Goal: Find specific page/section: Find specific page/section

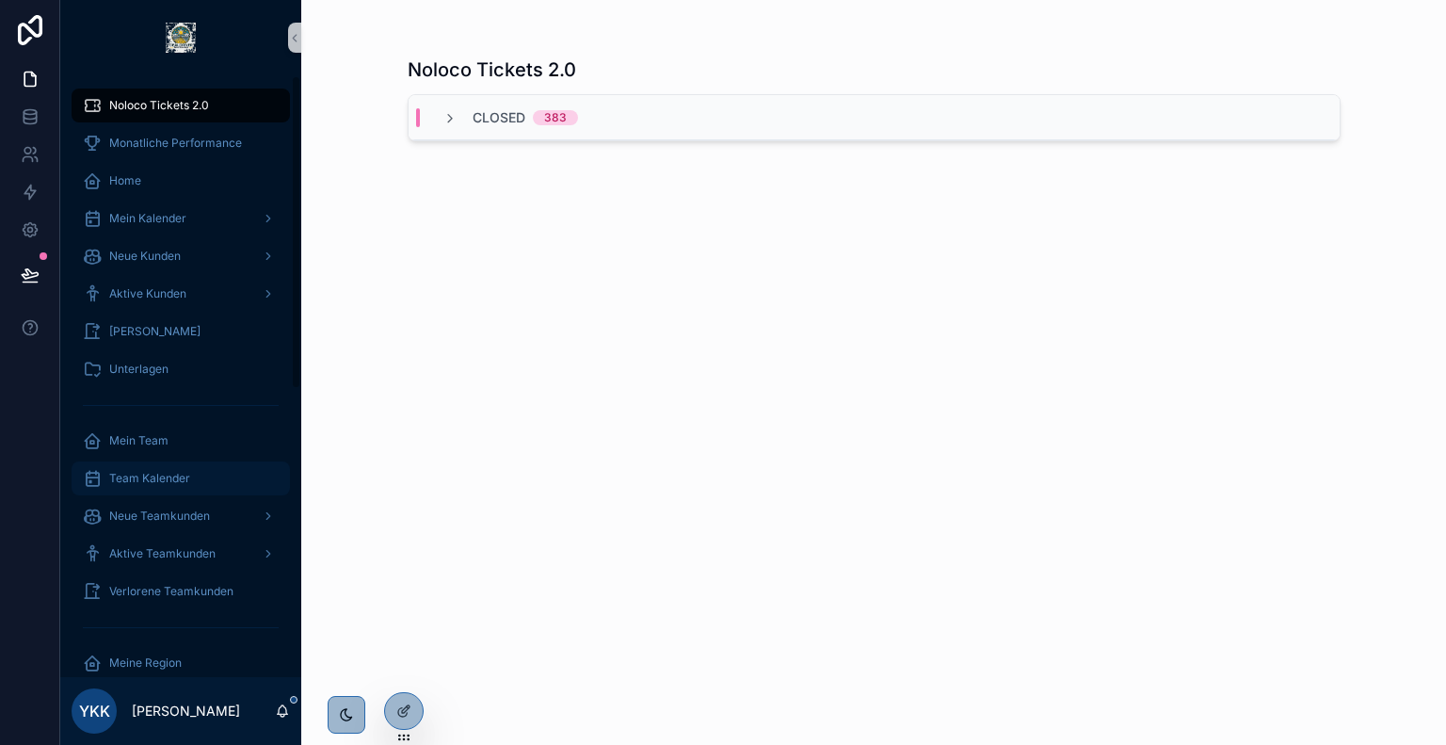
click at [168, 469] on div "Team Kalender" at bounding box center [181, 478] width 196 height 30
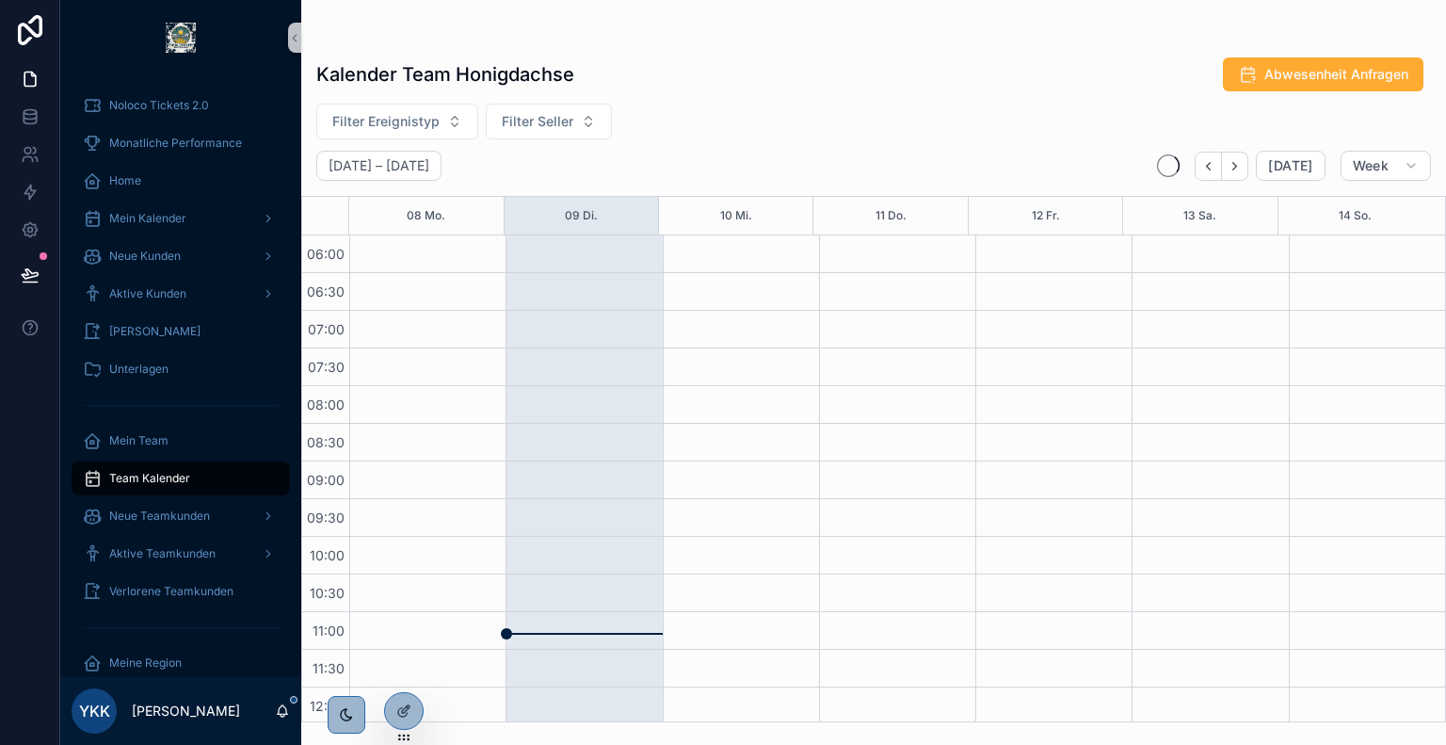
scroll to position [452, 0]
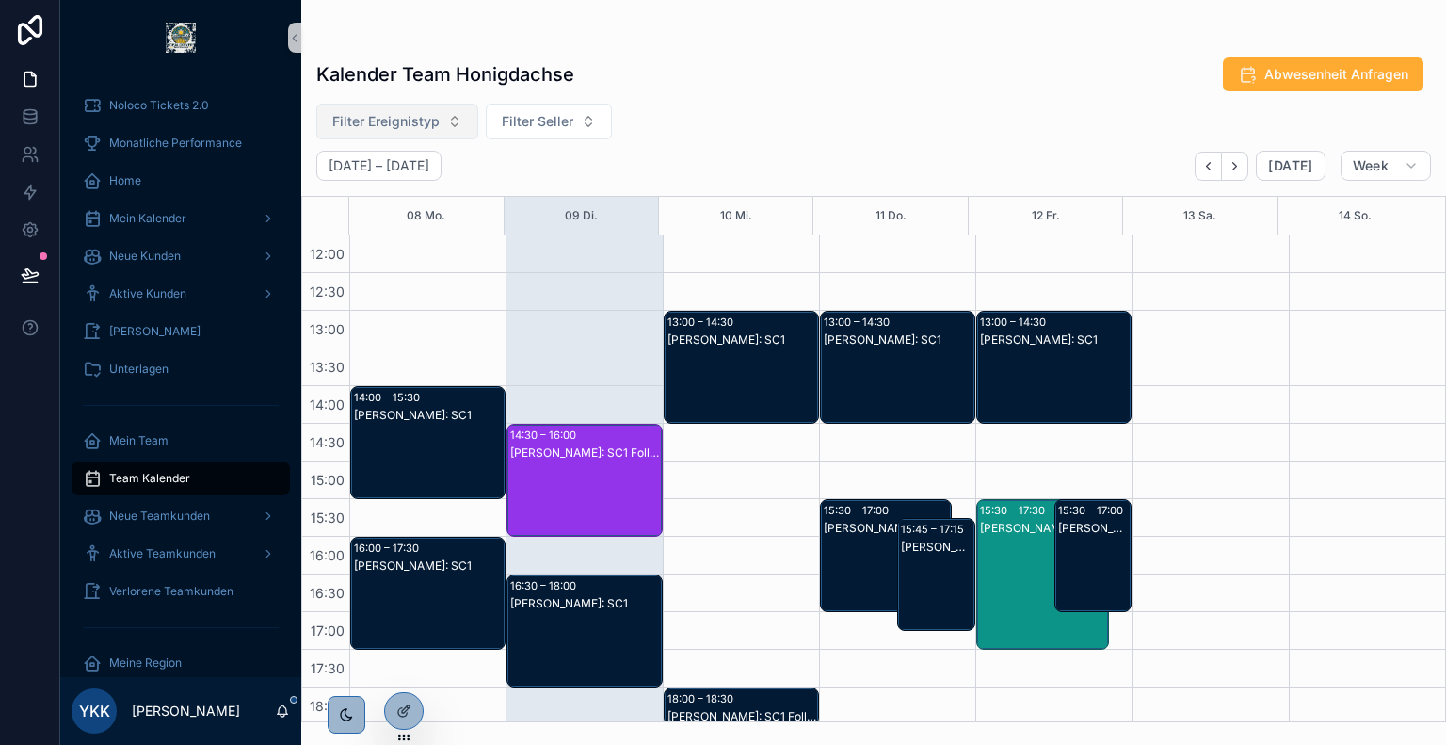
click at [420, 122] on span "Filter Ereignistyp" at bounding box center [385, 121] width 107 height 19
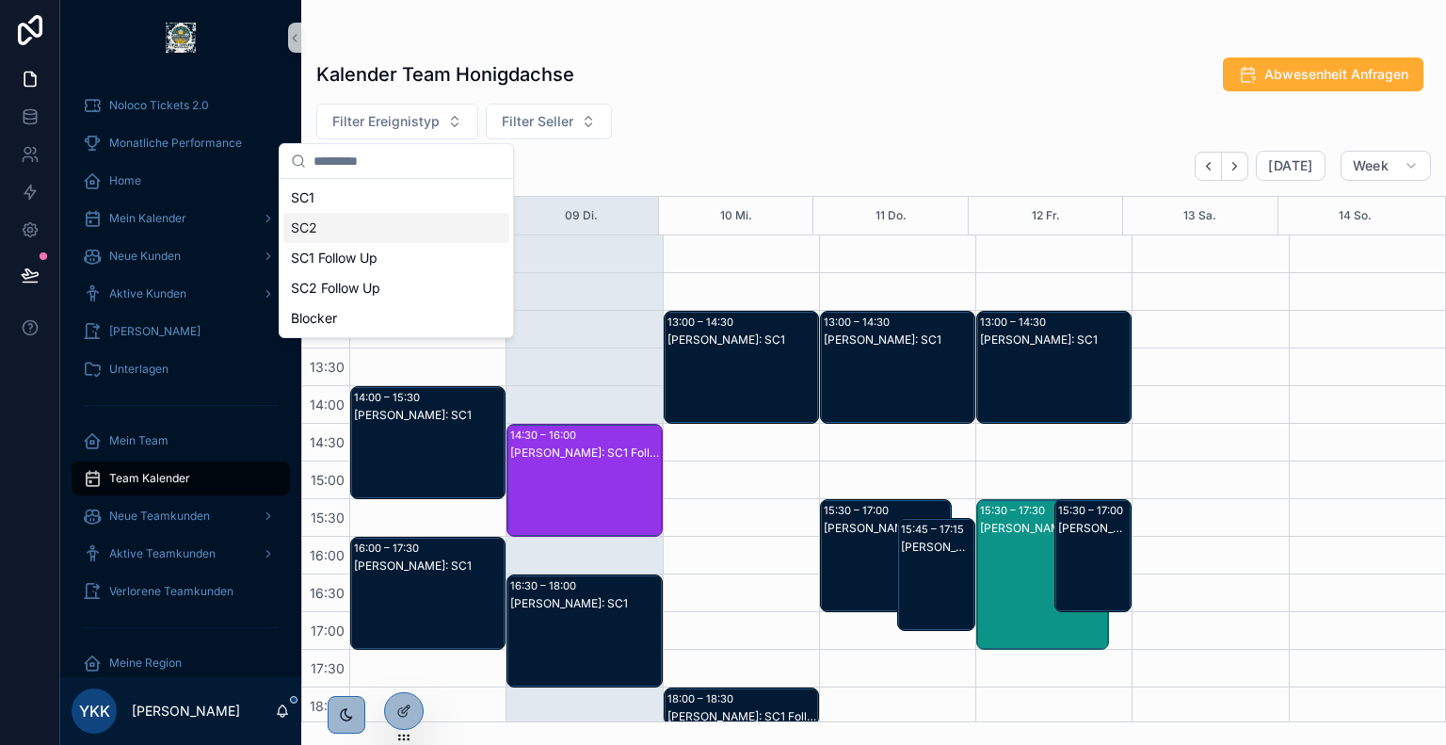
click at [343, 235] on div "SC2" at bounding box center [396, 228] width 226 height 30
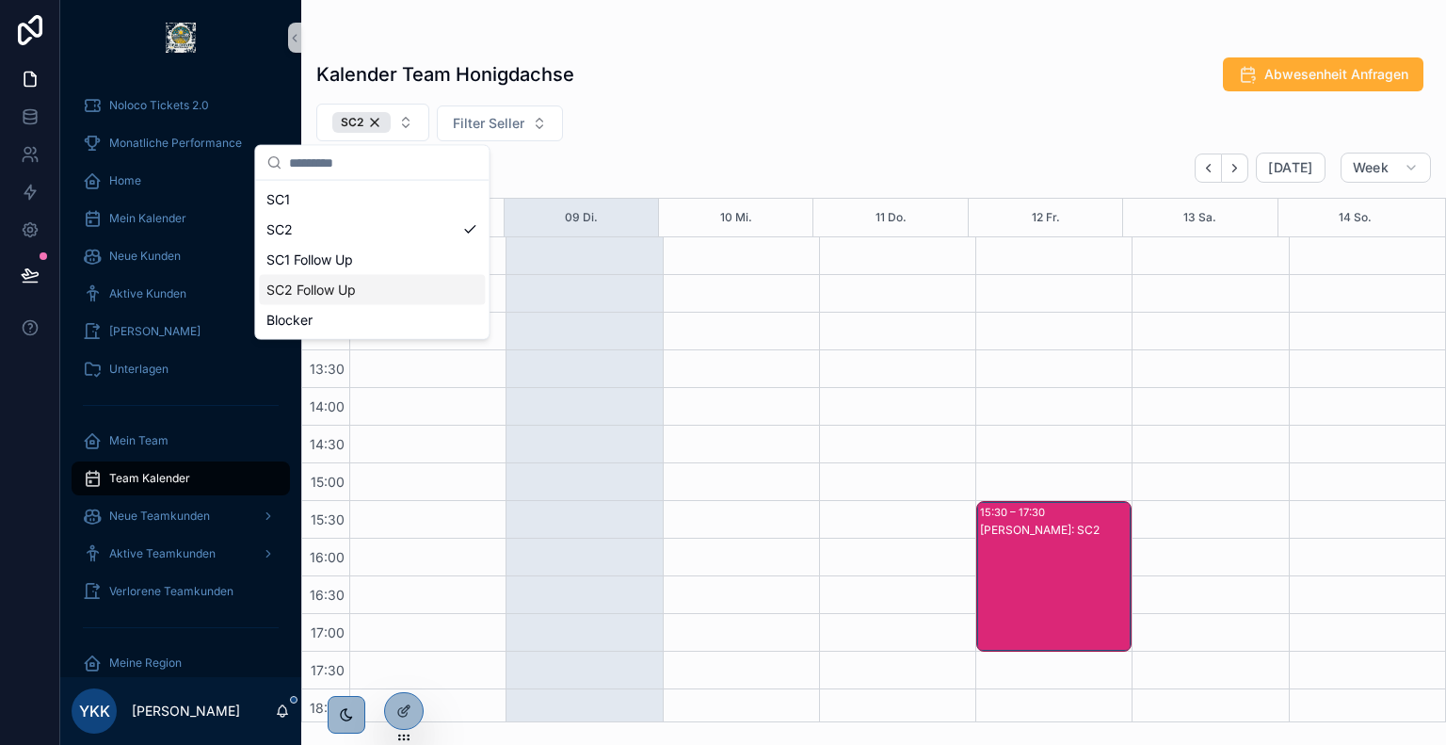
click at [360, 276] on div "SC2 Follow Up" at bounding box center [372, 290] width 226 height 30
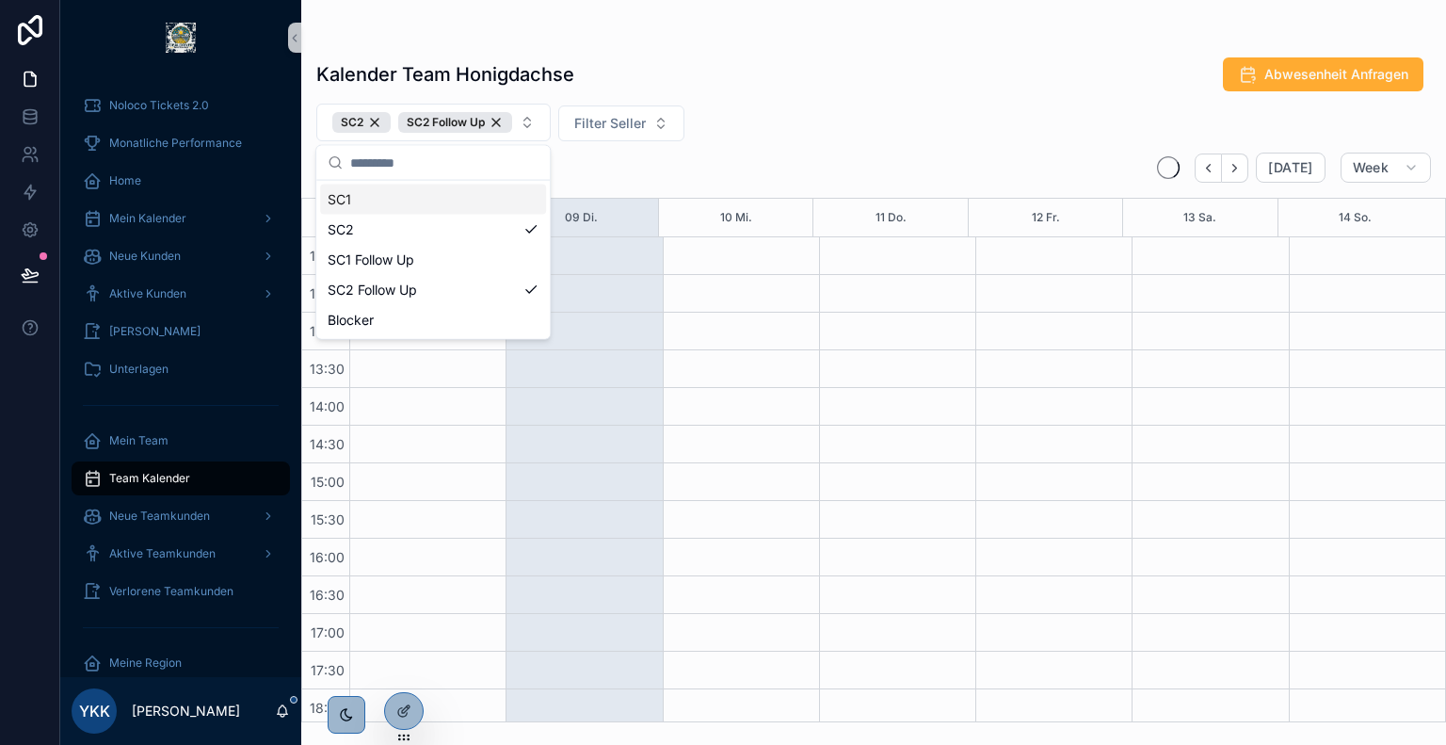
click at [789, 60] on div "Kalender Team Honigdachse Abwesenheit Anfragen" at bounding box center [873, 74] width 1115 height 36
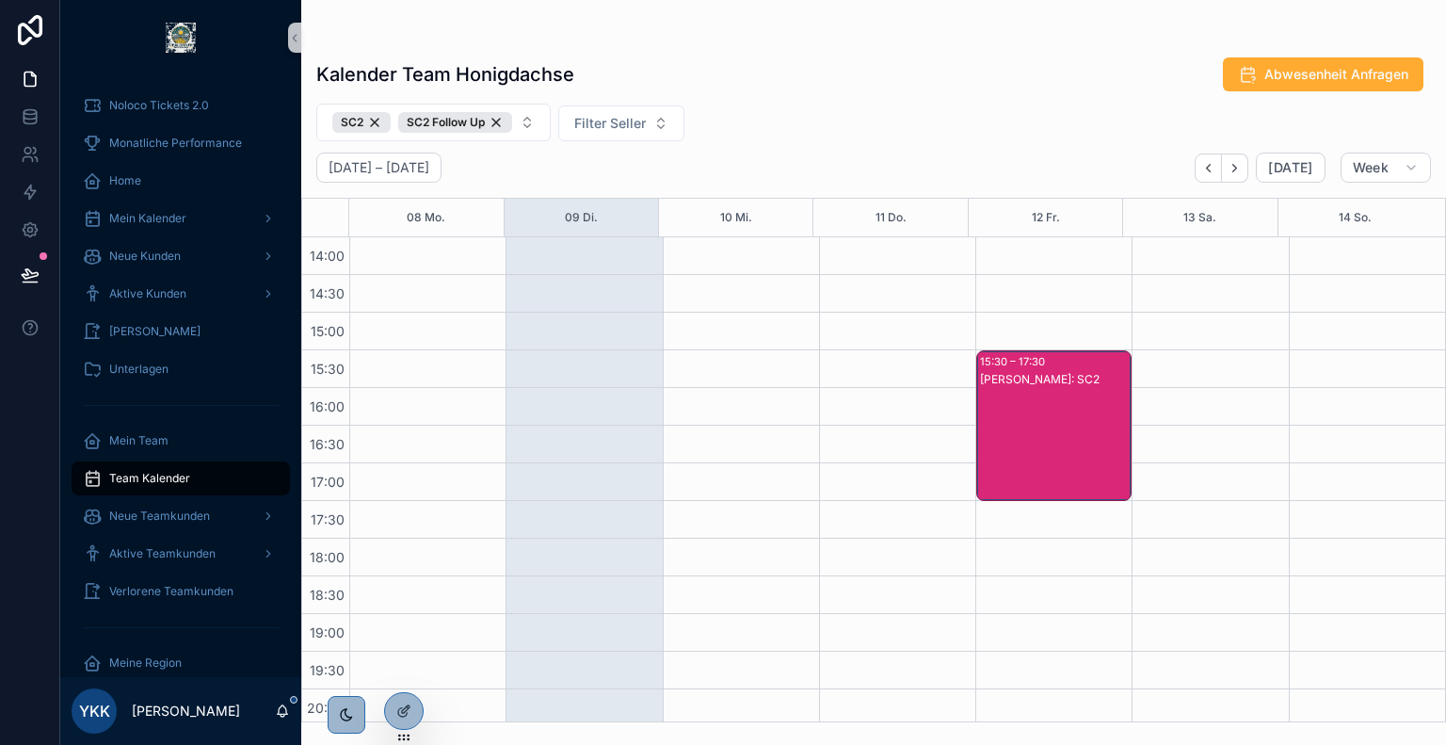
scroll to position [605, 0]
click at [403, 669] on icon at bounding box center [403, 670] width 15 height 15
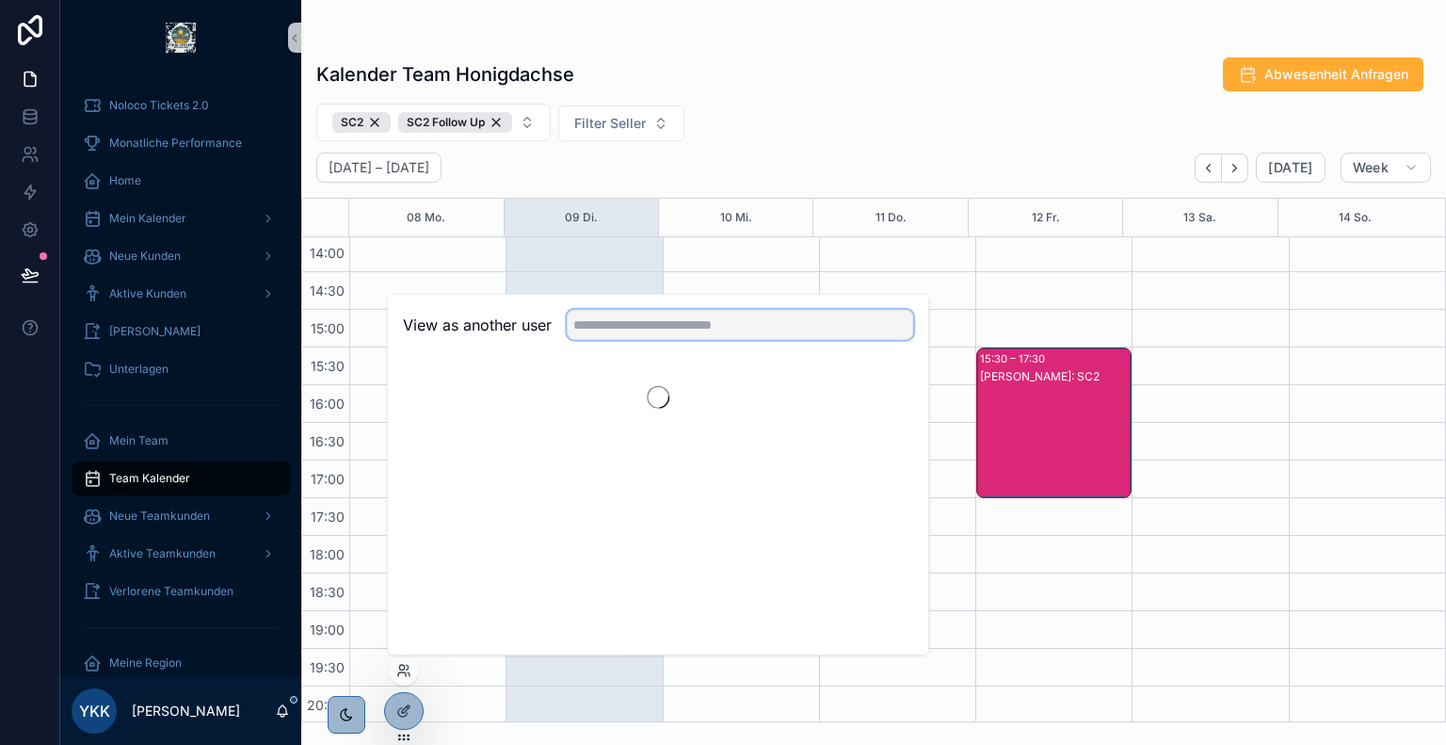
click at [683, 319] on input "text" at bounding box center [740, 325] width 346 height 30
type input "****"
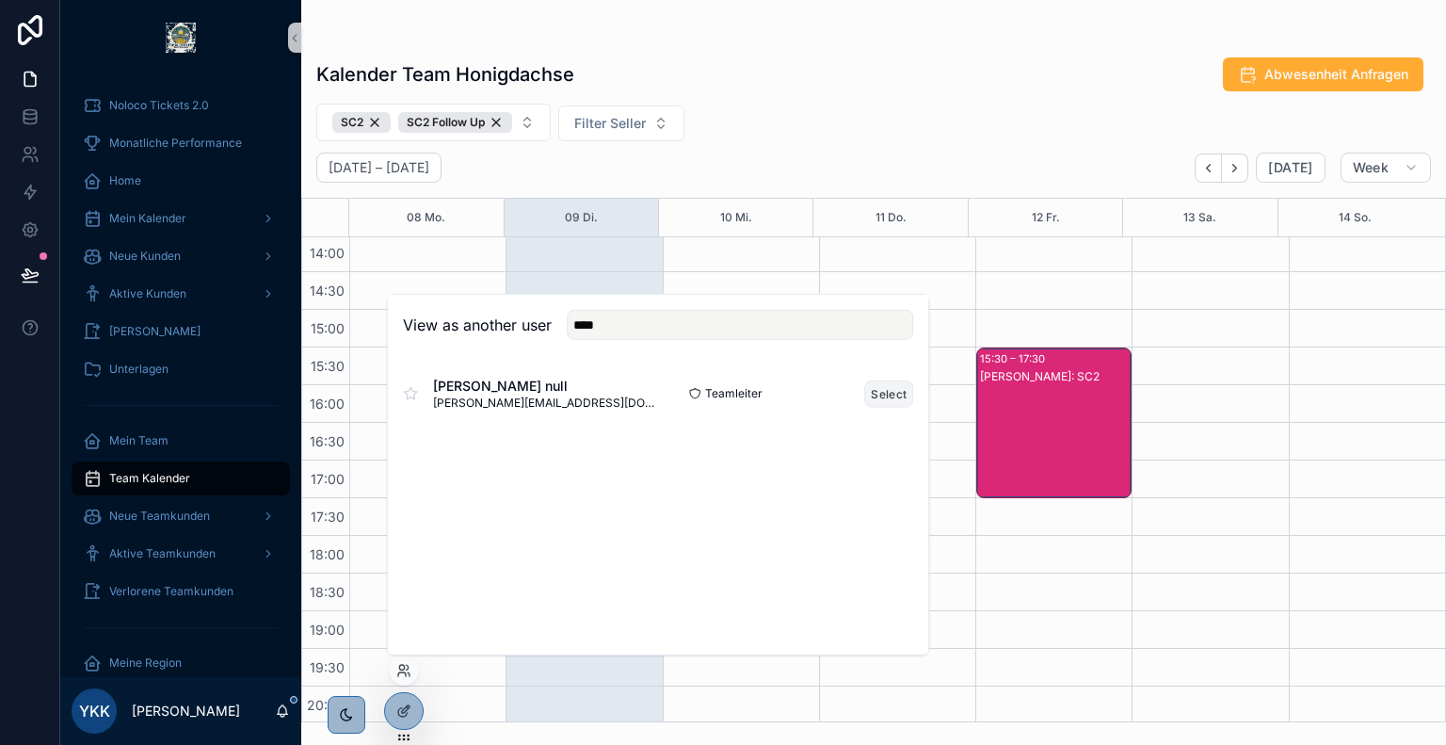
click at [900, 391] on button "Select" at bounding box center [888, 392] width 49 height 27
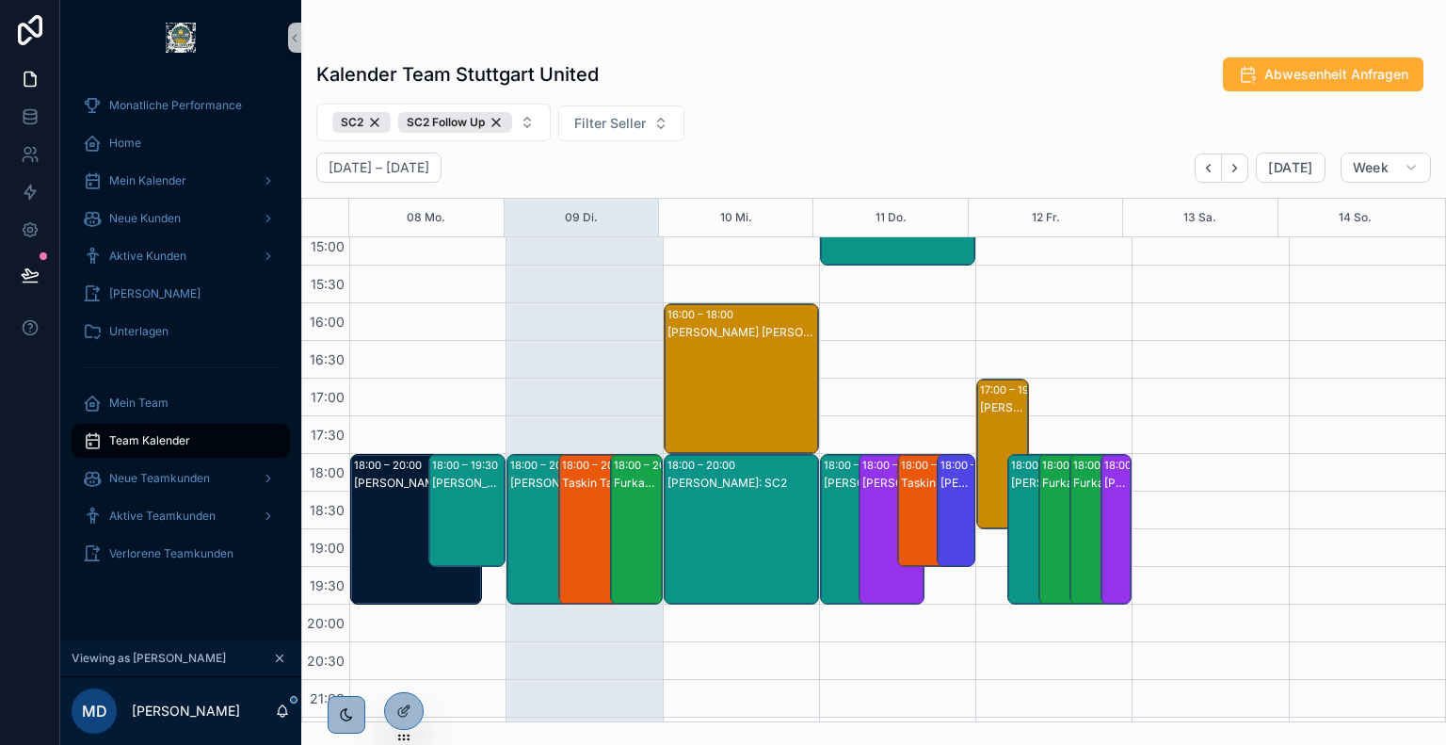
scroll to position [693, 0]
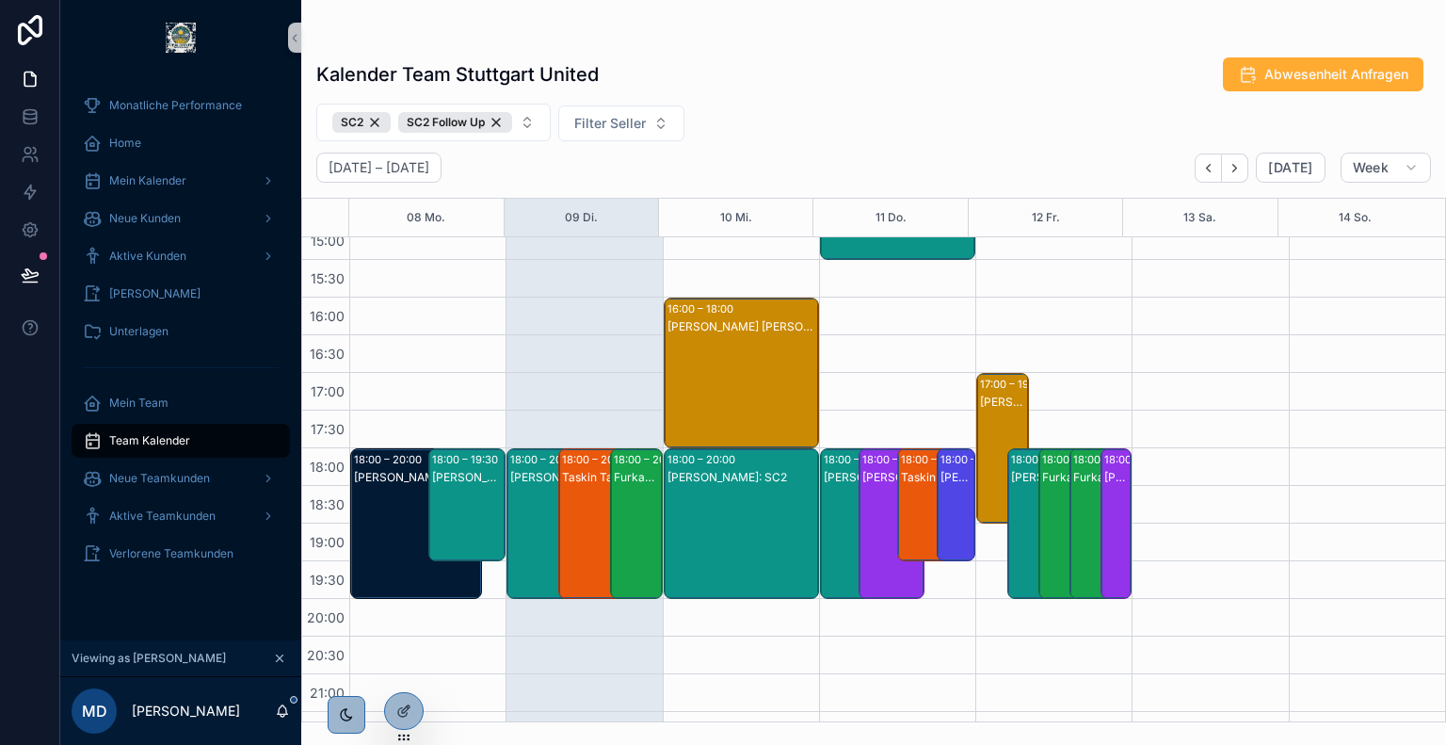
click at [627, 498] on div "Furkan Deligöz: SC2" at bounding box center [637, 542] width 46 height 147
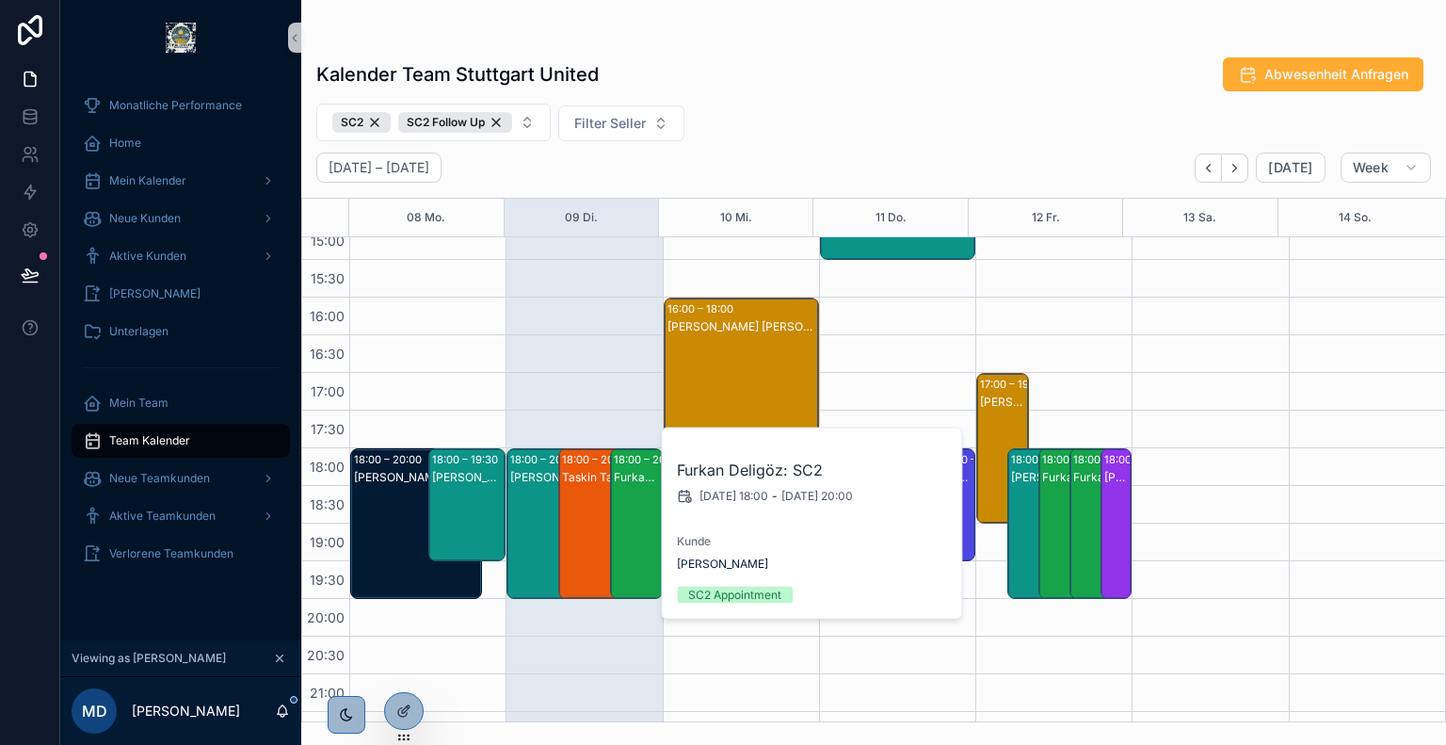
click at [584, 496] on div "Taskin Tasan: SC2" at bounding box center [603, 542] width 83 height 147
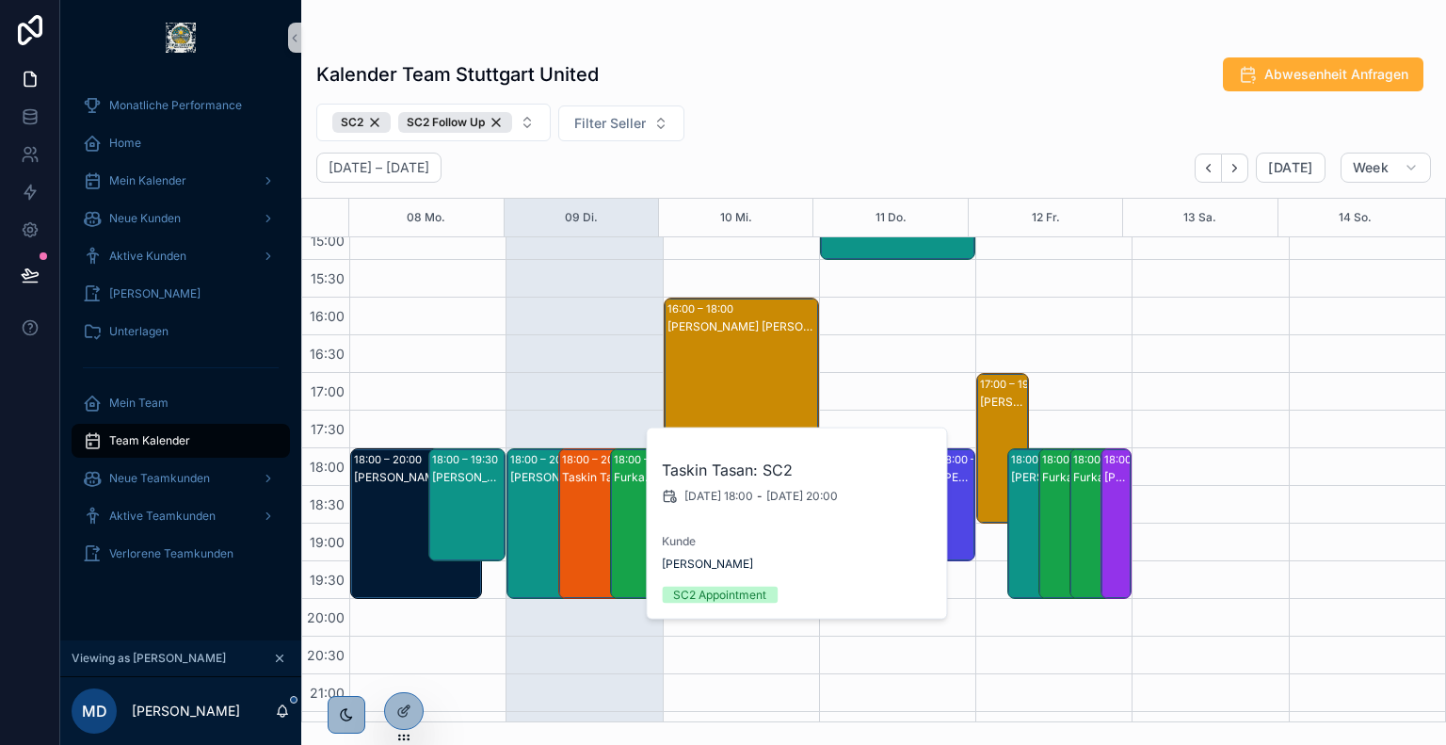
click at [537, 501] on div "Dawid Rack: SC2" at bounding box center [551, 542] width 83 height 147
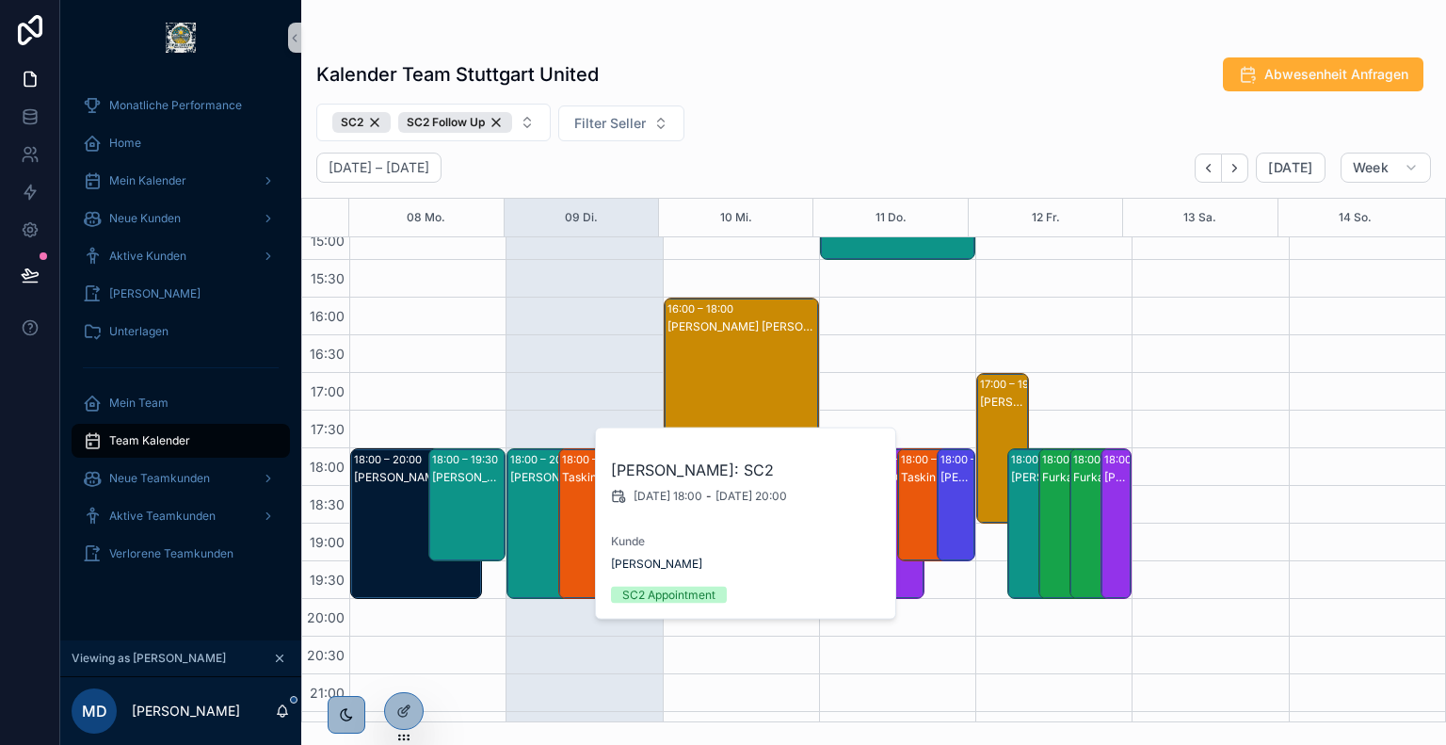
click at [840, 84] on div "Kalender Team Stuttgart United Abwesenheit Anfragen" at bounding box center [873, 74] width 1115 height 36
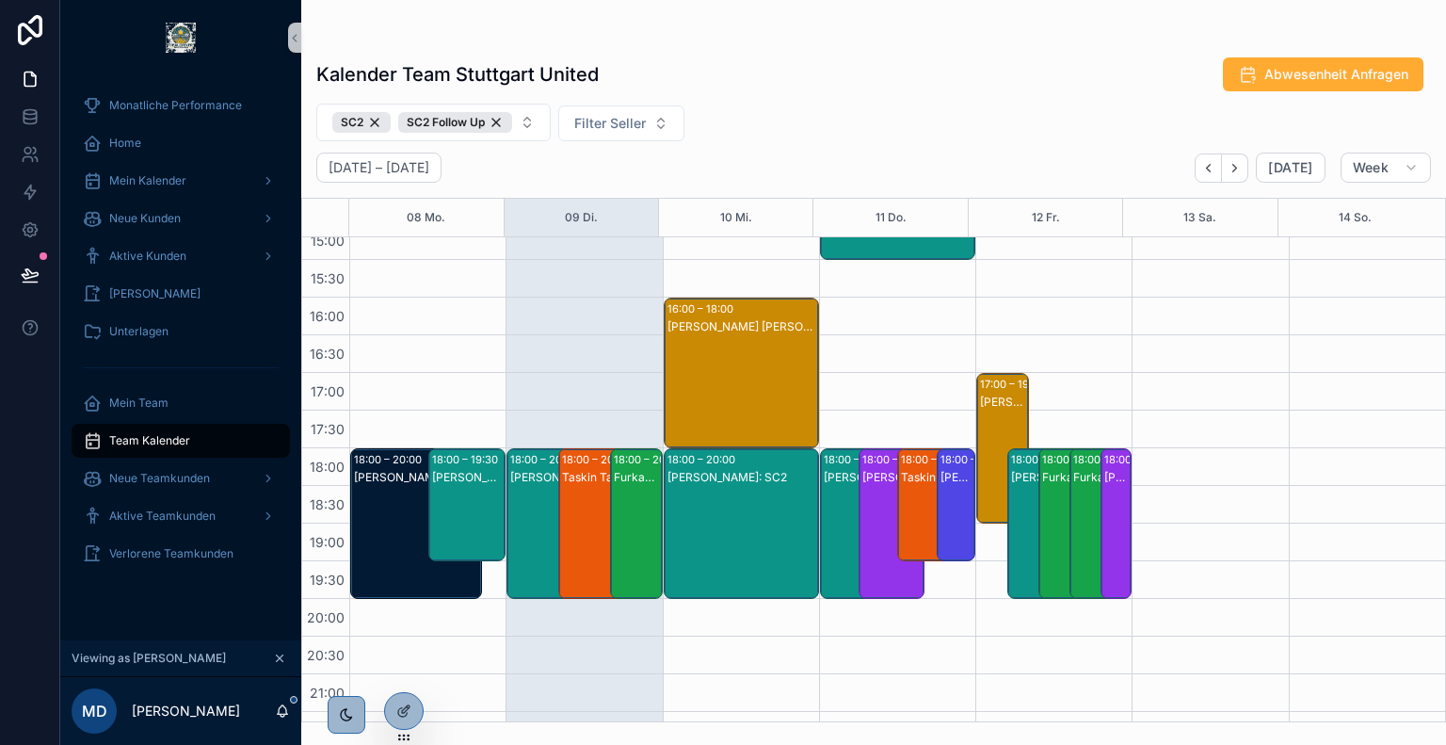
click at [411, 475] on div "David Karlin: SC2" at bounding box center [417, 477] width 126 height 15
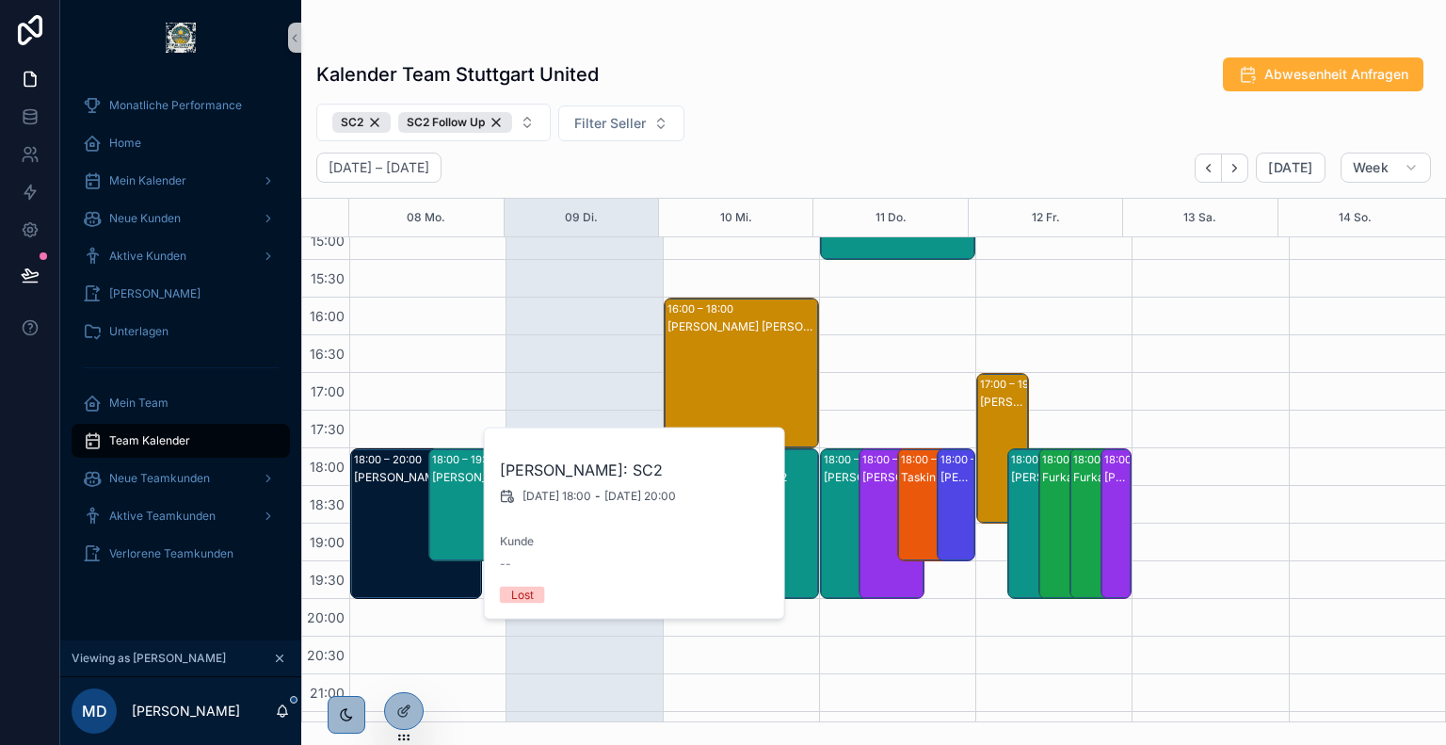
click at [832, 110] on div "SC2 SC2 Follow Up Filter Seller" at bounding box center [873, 123] width 1145 height 38
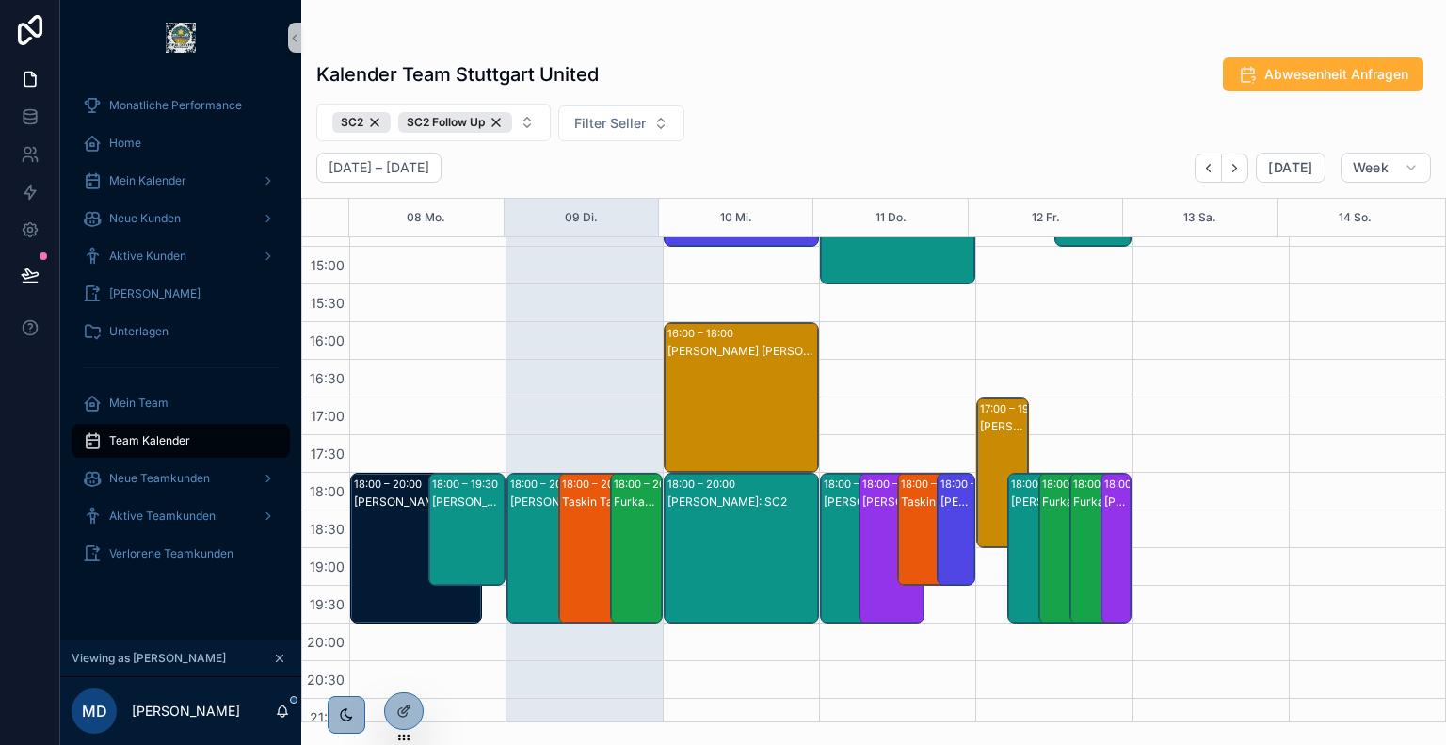
scroll to position [669, 0]
click at [402, 672] on icon at bounding box center [402, 674] width 8 height 4
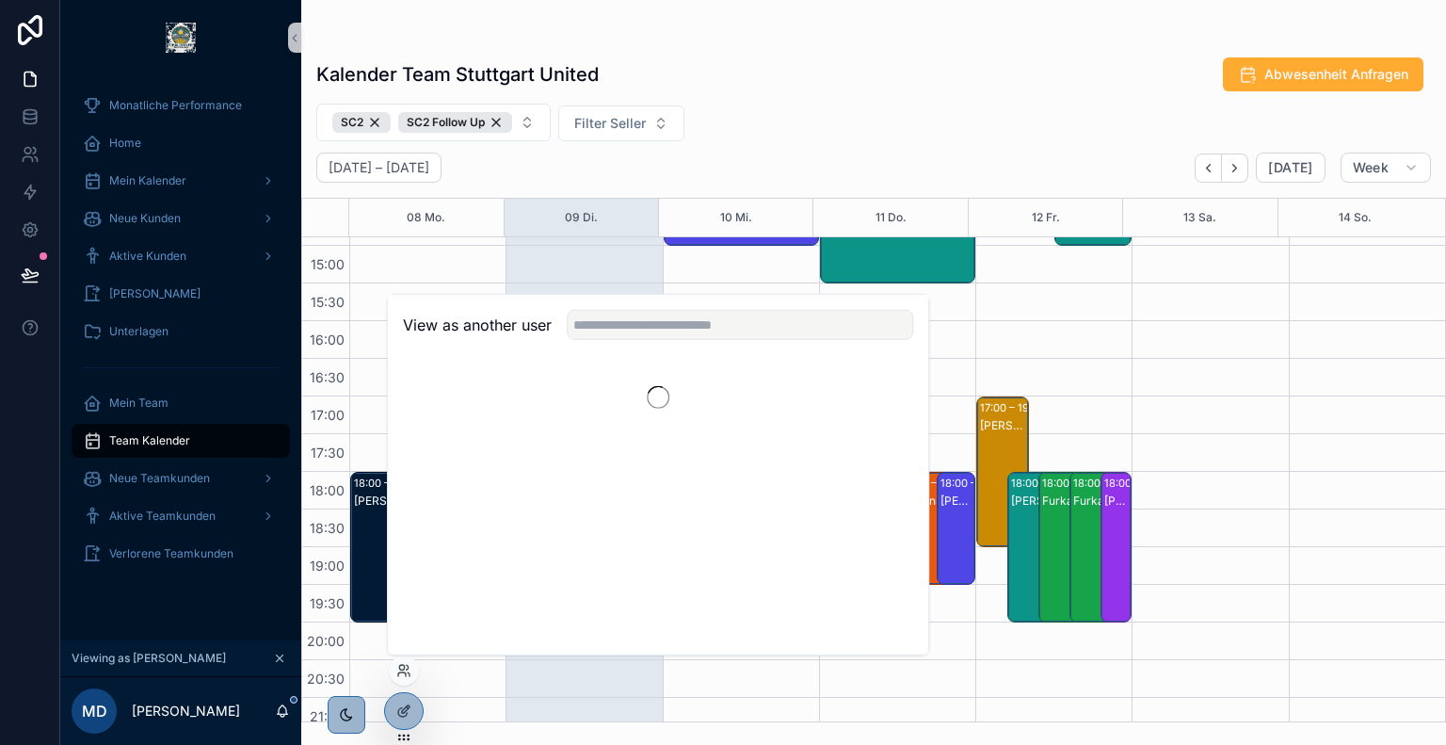
click at [655, 341] on div "View as another user" at bounding box center [658, 325] width 540 height 61
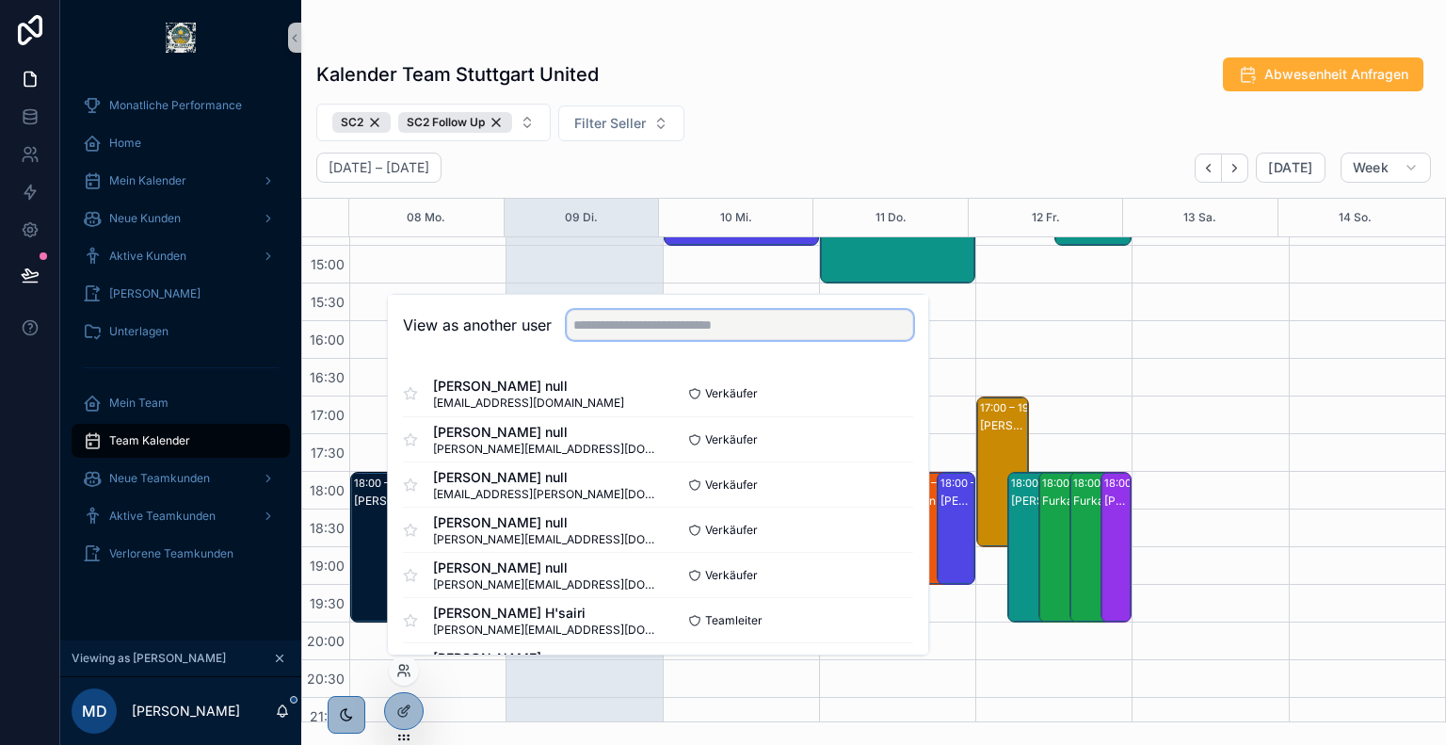
click at [661, 328] on input "text" at bounding box center [740, 325] width 346 height 30
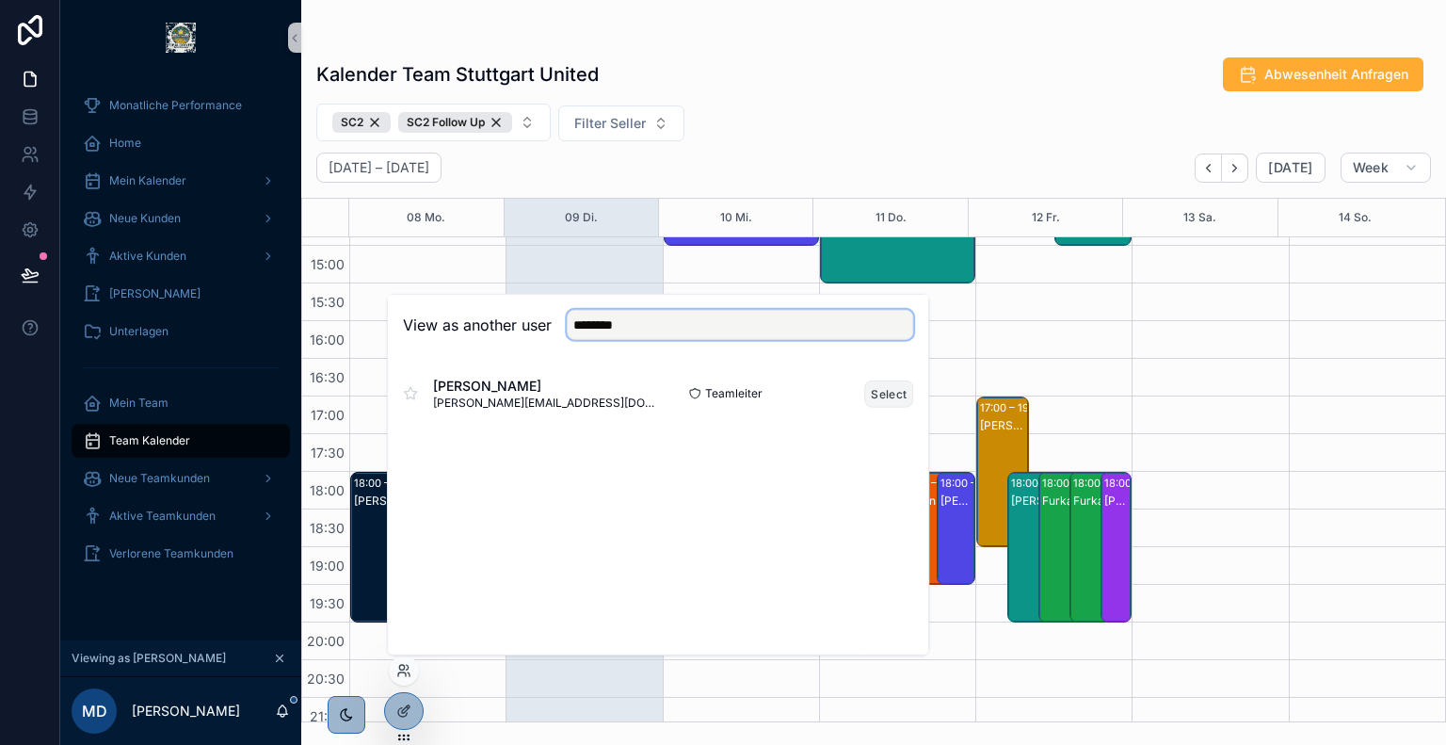
type input "********"
click at [893, 390] on button "Select" at bounding box center [888, 392] width 49 height 27
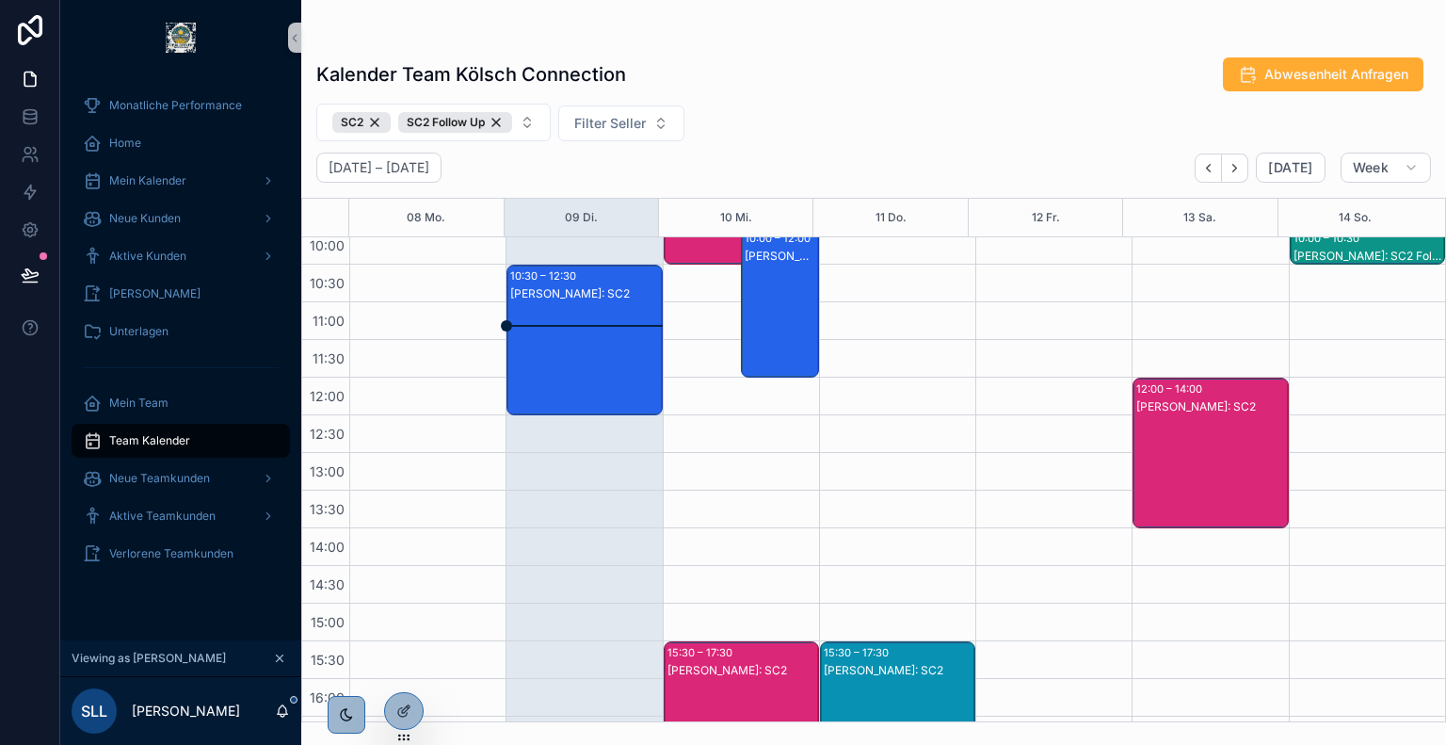
scroll to position [310, 0]
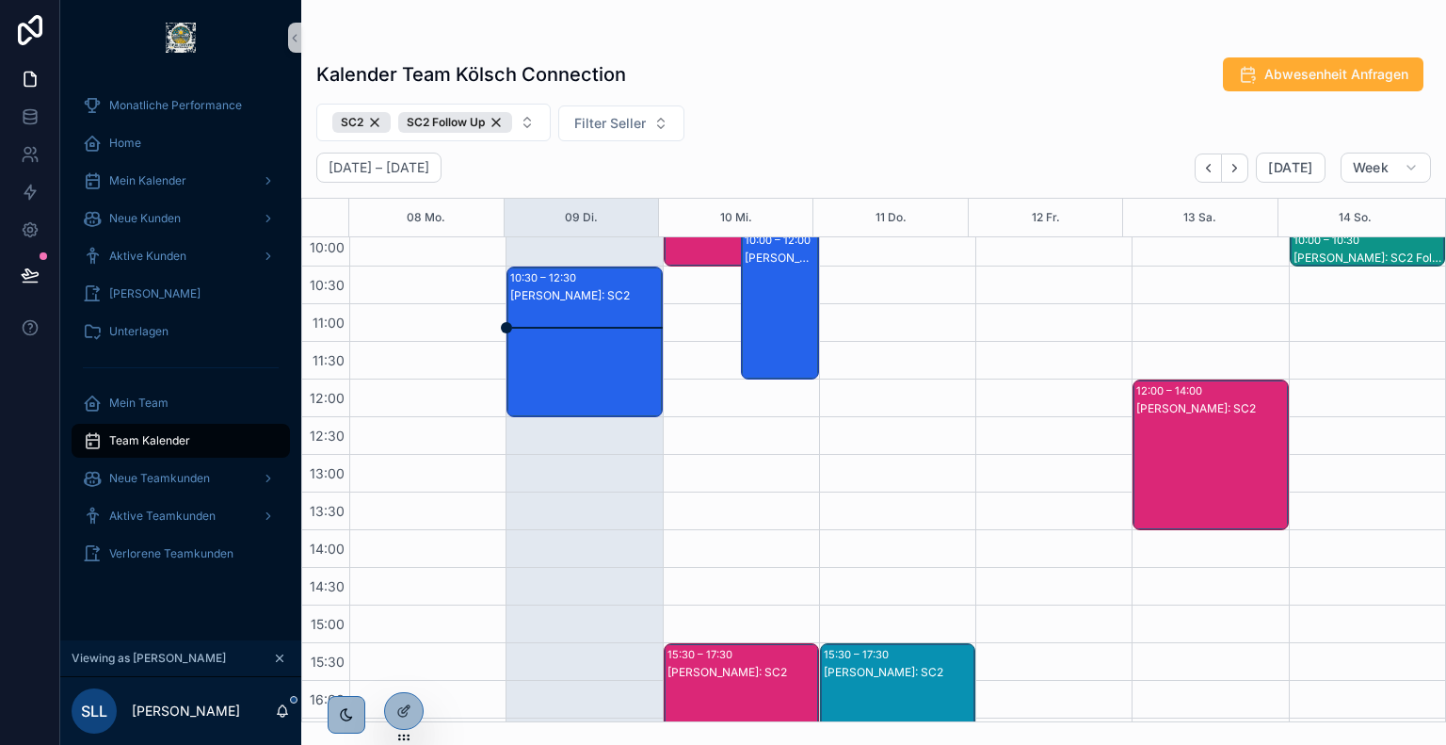
click at [580, 345] on div "Sebastian Reich: SC2" at bounding box center [585, 360] width 150 height 147
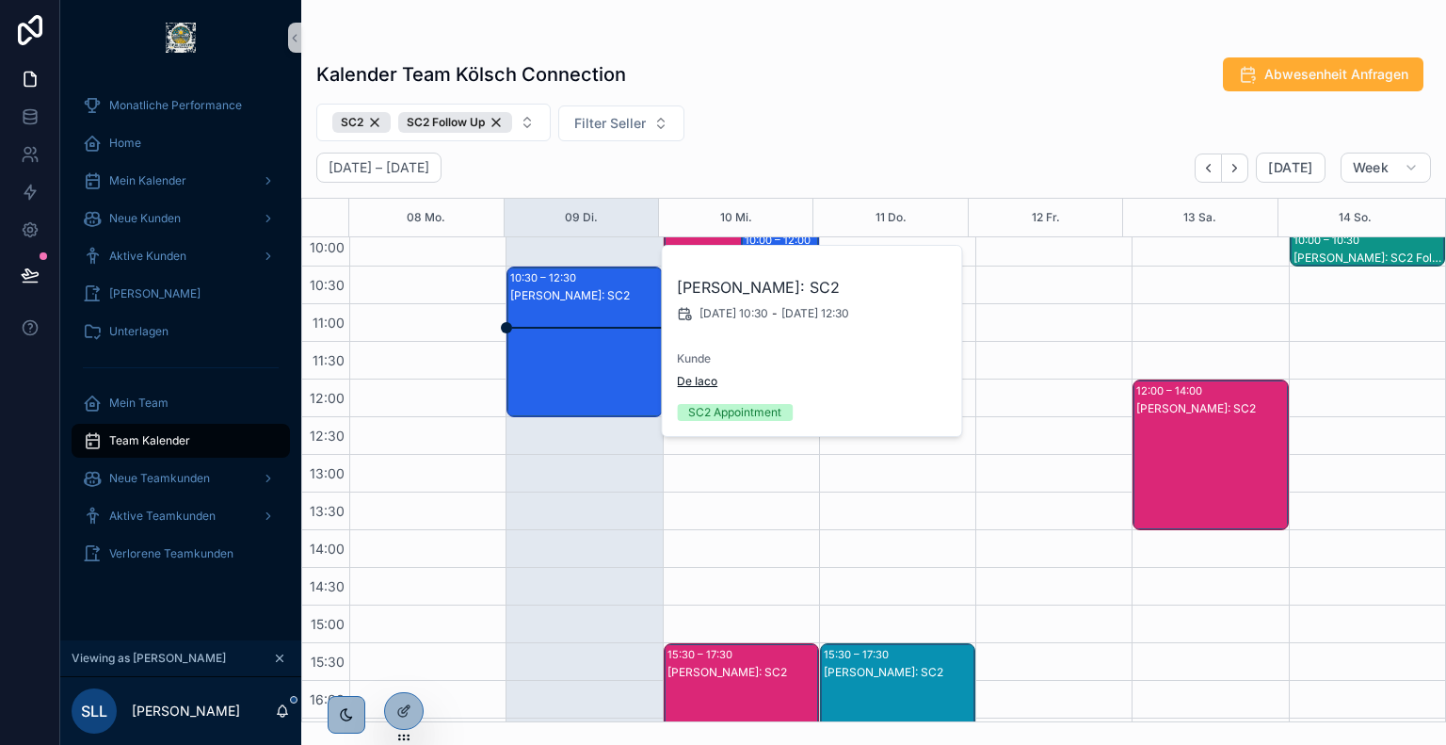
click at [699, 376] on span "De Iaco" at bounding box center [697, 381] width 40 height 15
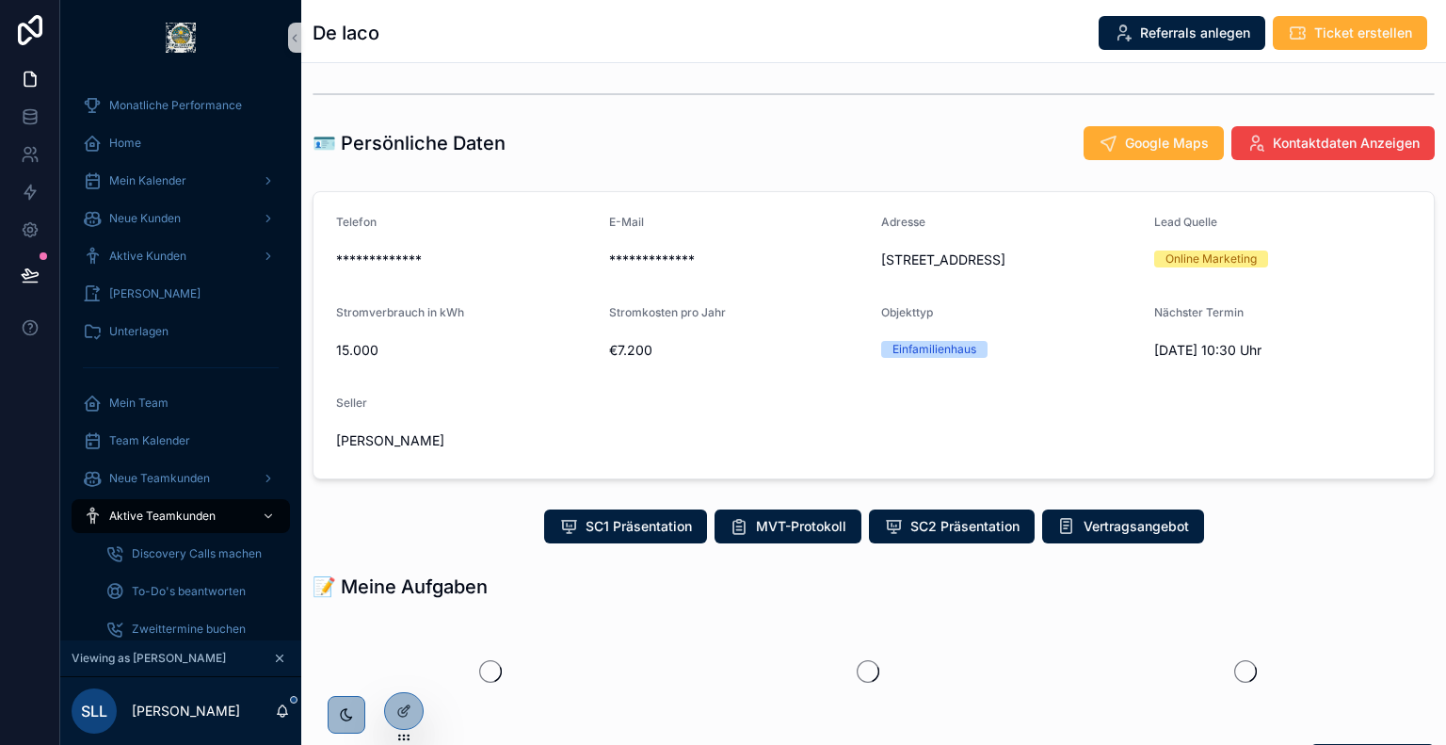
scroll to position [81, 0]
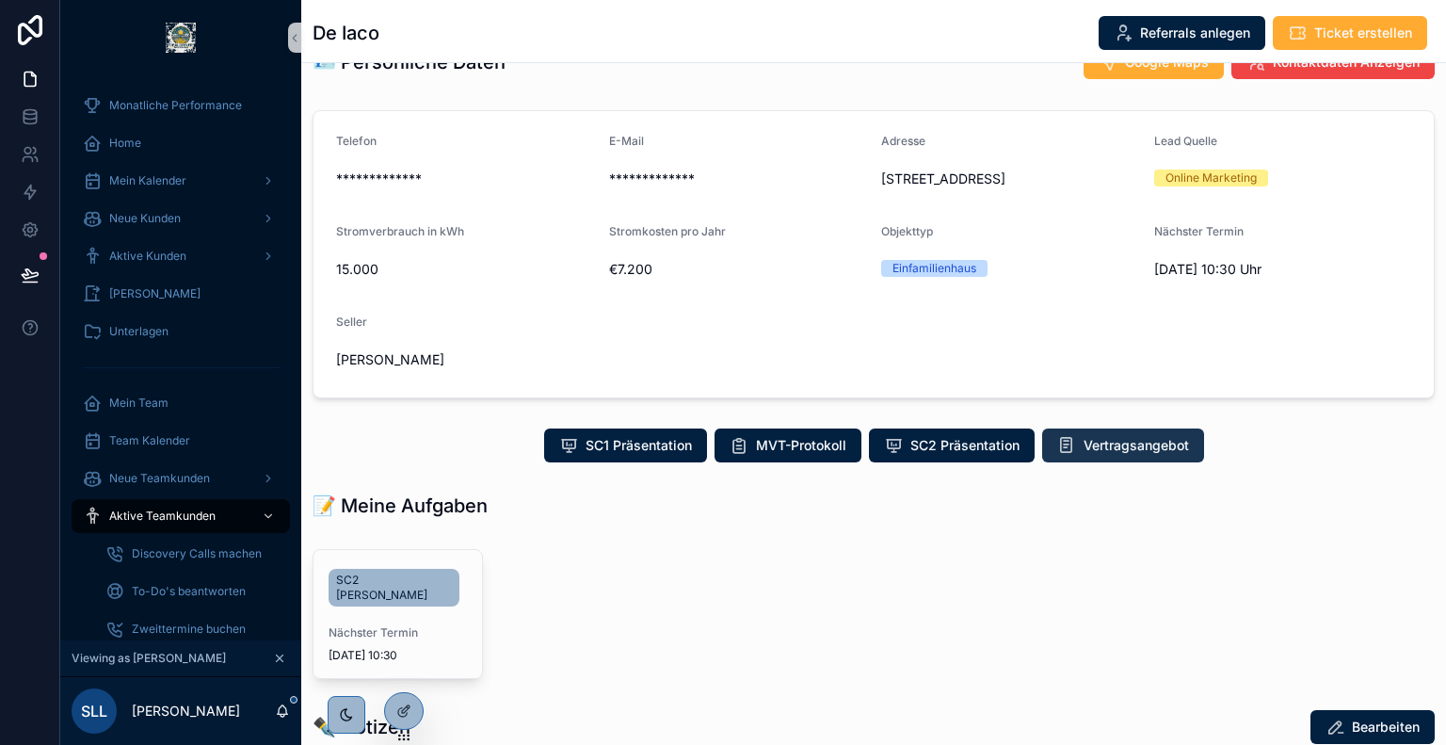
click at [1108, 441] on span "Vertragsangebot" at bounding box center [1136, 445] width 105 height 19
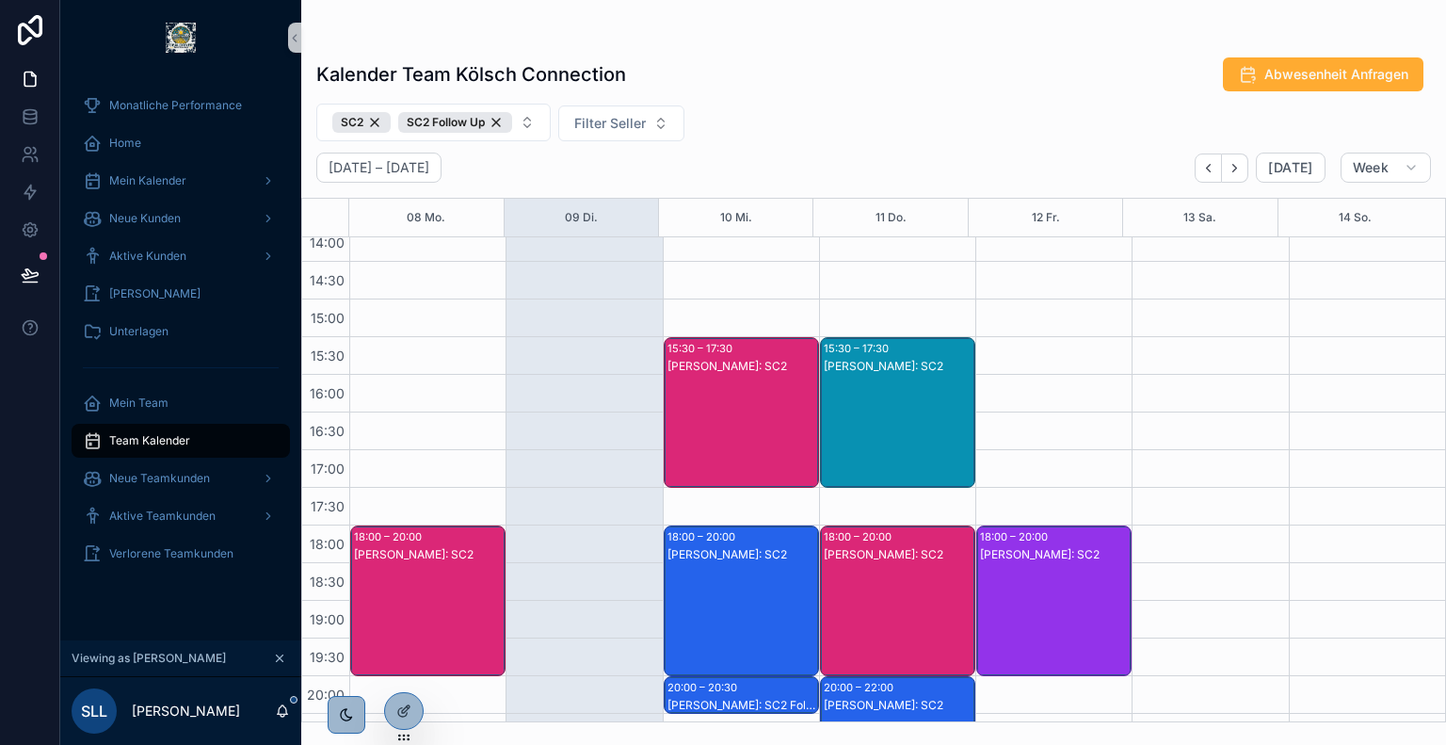
scroll to position [643, 0]
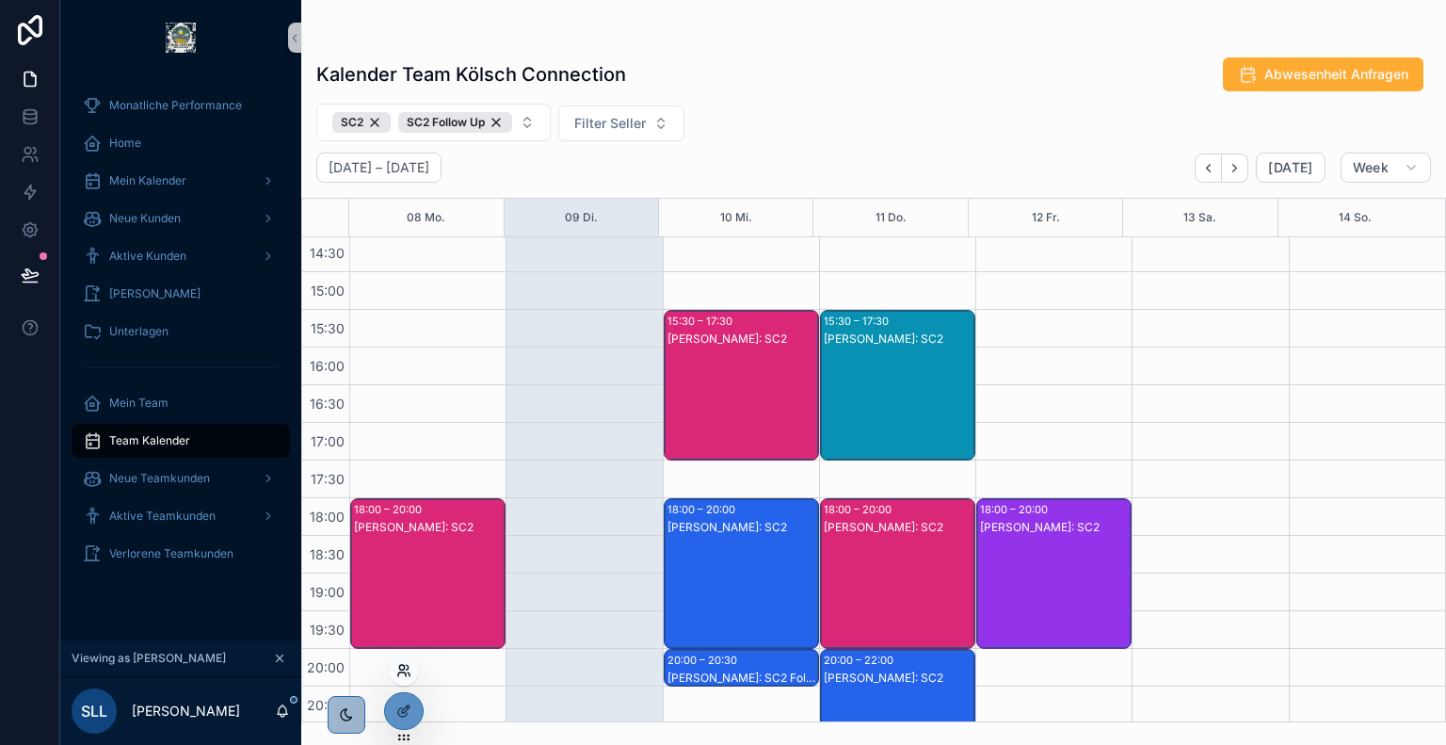
click at [403, 668] on icon at bounding box center [401, 667] width 5 height 5
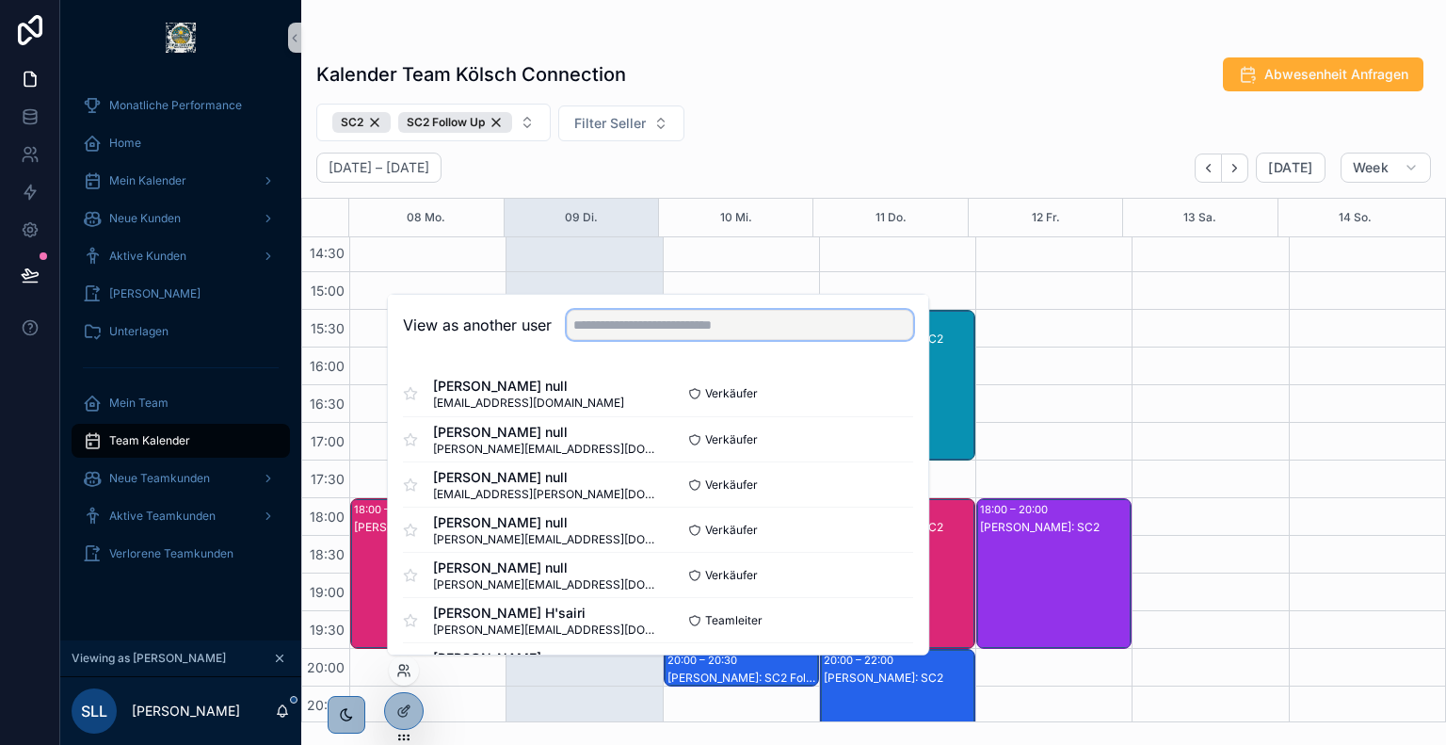
click at [668, 330] on input "text" at bounding box center [740, 325] width 346 height 30
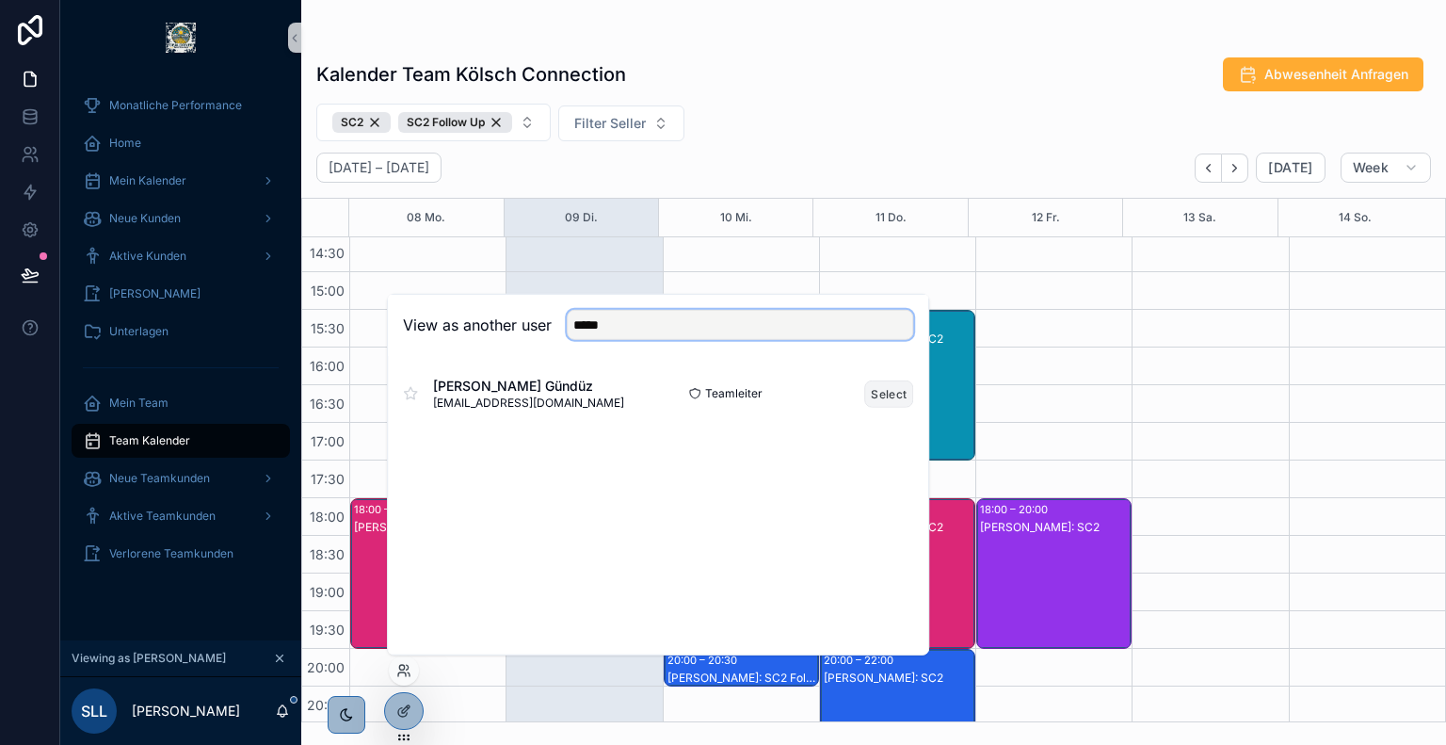
type input "*****"
click at [877, 392] on button "Select" at bounding box center [888, 392] width 49 height 27
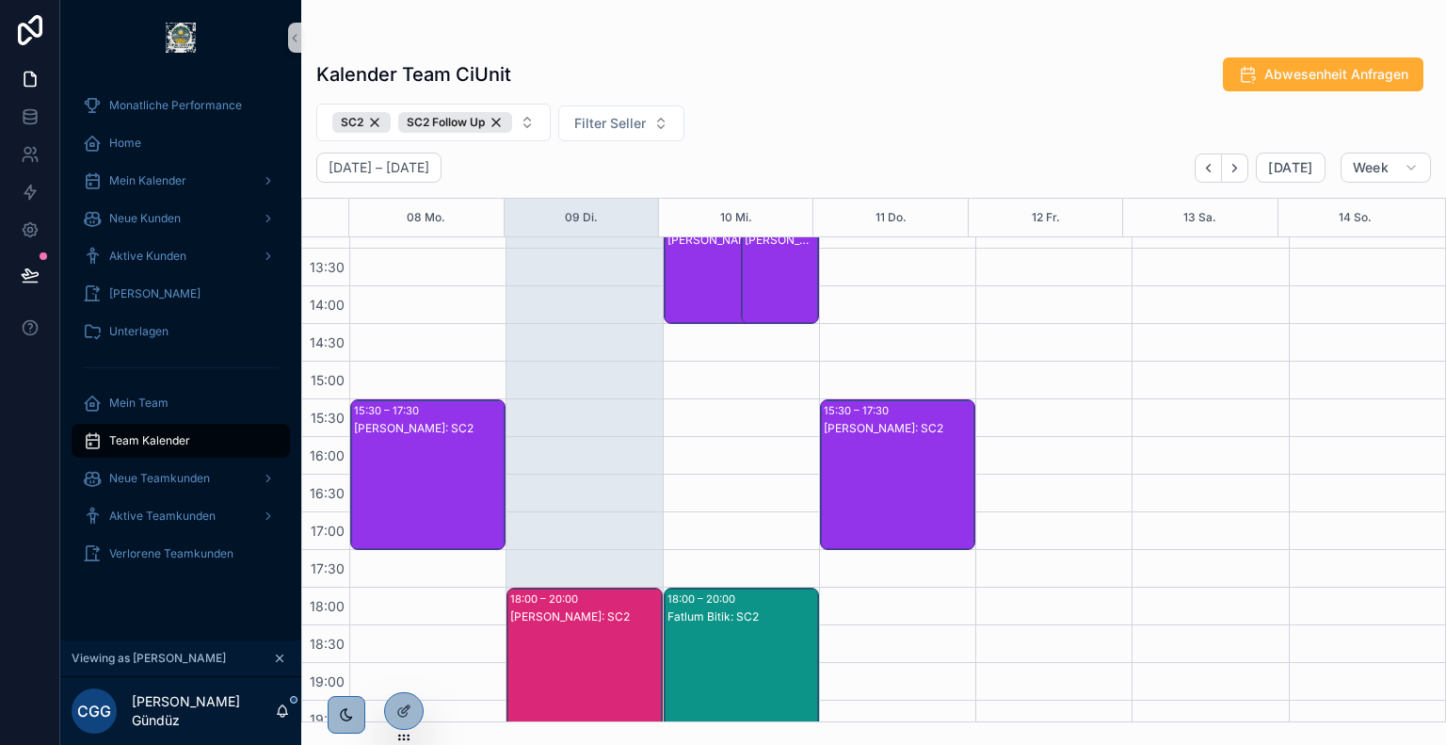
scroll to position [640, 0]
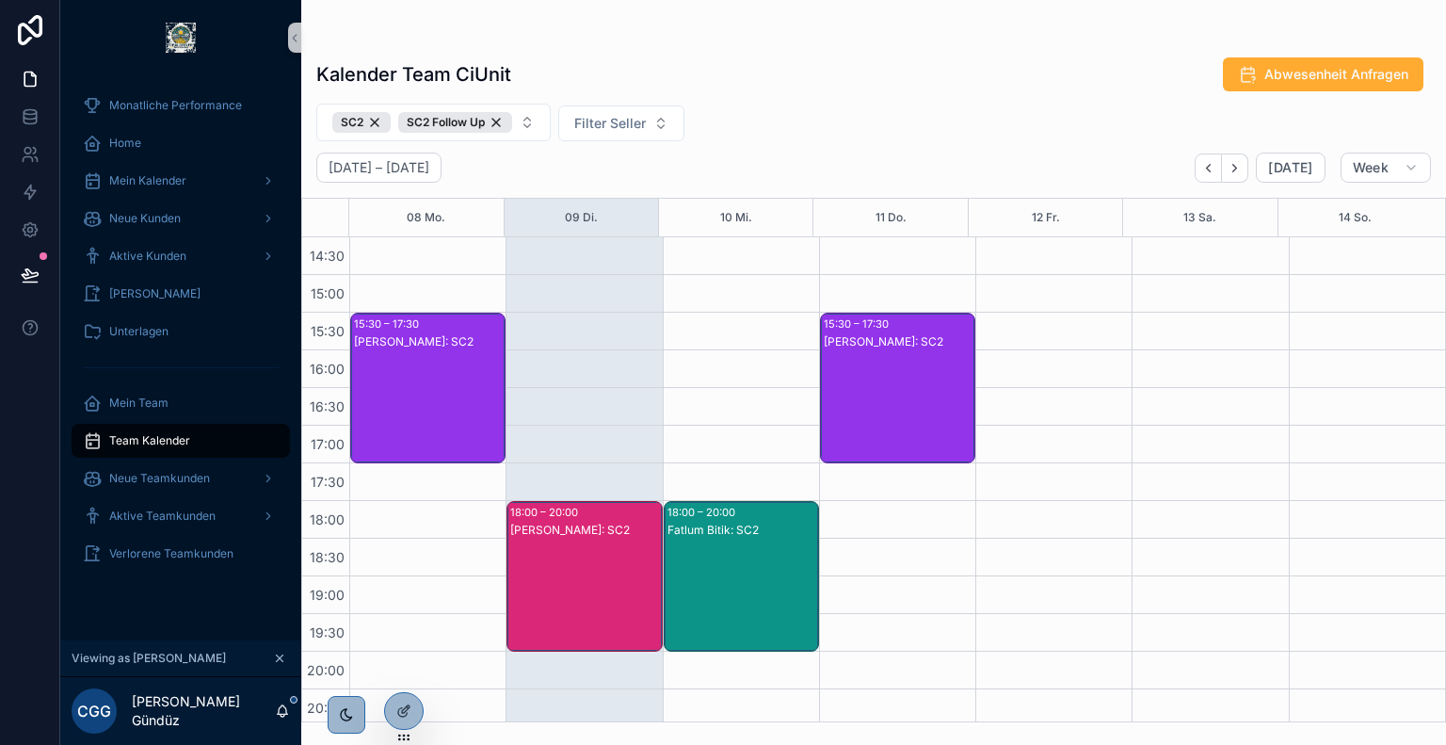
click at [565, 541] on div "[PERSON_NAME]: SC2" at bounding box center [585, 595] width 150 height 147
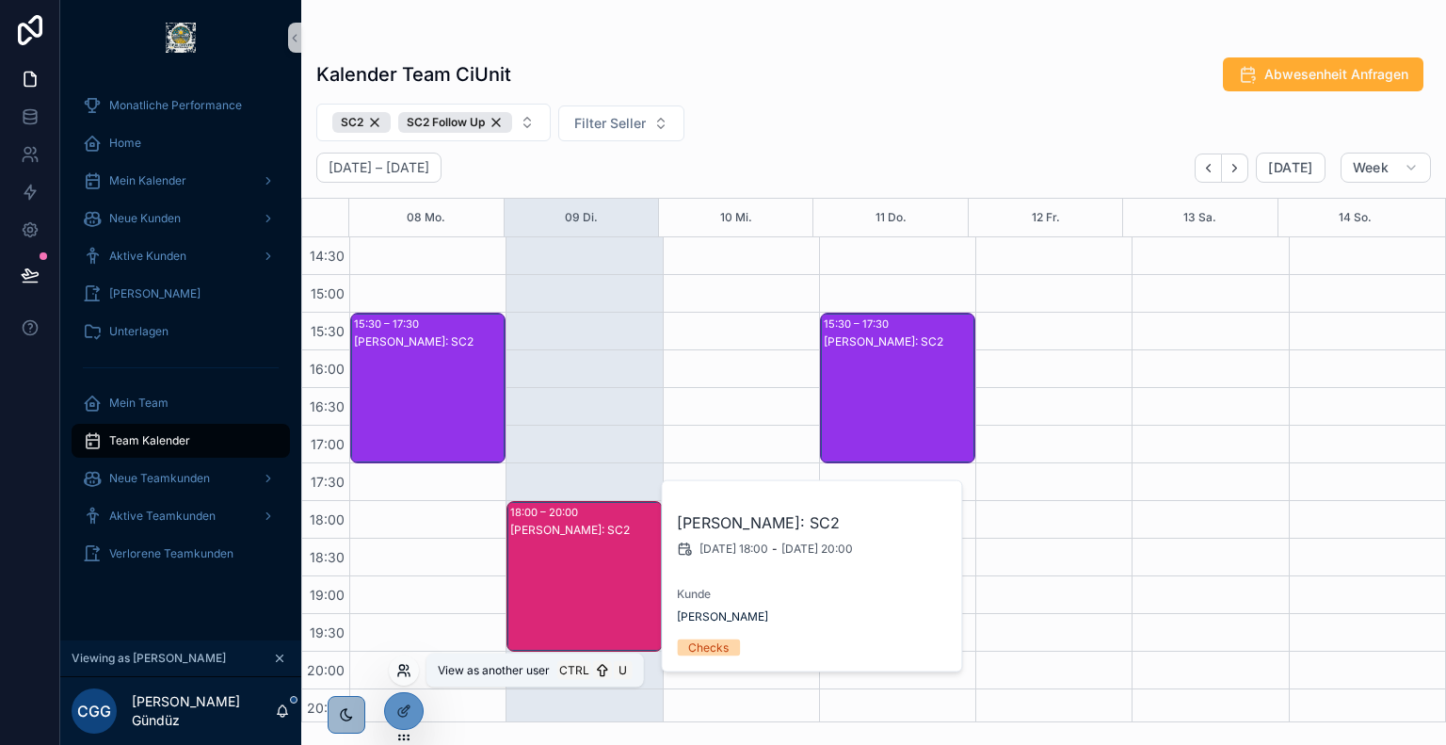
click at [407, 672] on icon at bounding box center [403, 670] width 15 height 15
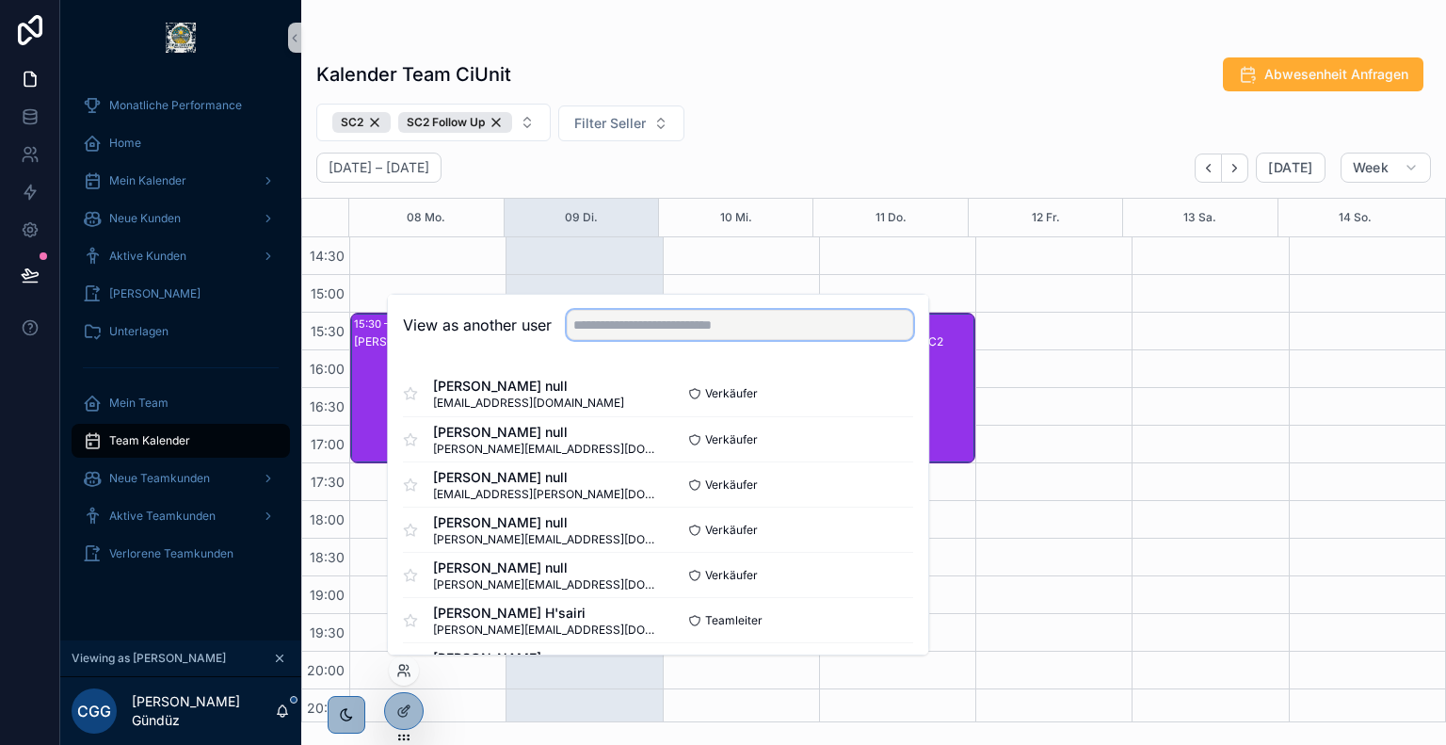
click at [652, 318] on input "text" at bounding box center [740, 325] width 346 height 30
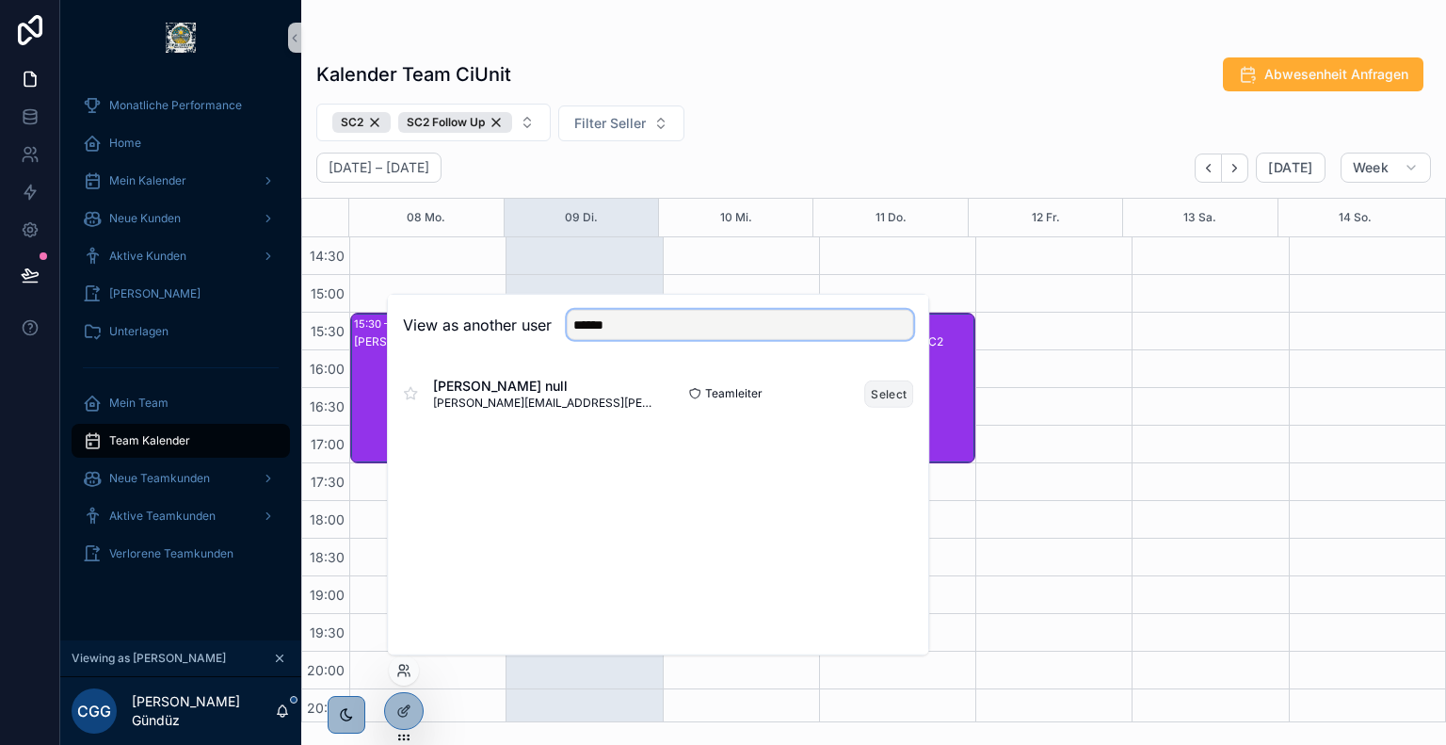
type input "******"
click at [892, 397] on button "Select" at bounding box center [888, 392] width 49 height 27
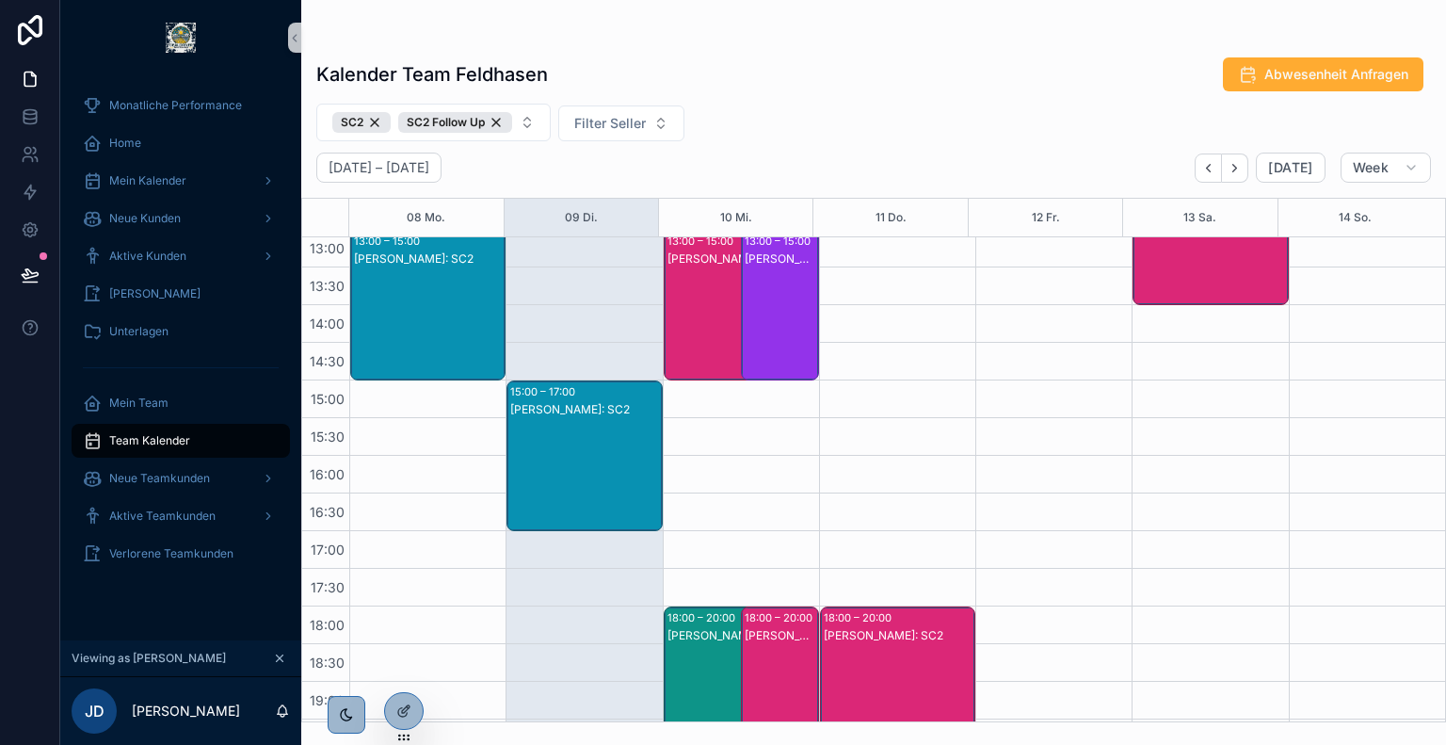
scroll to position [539, 0]
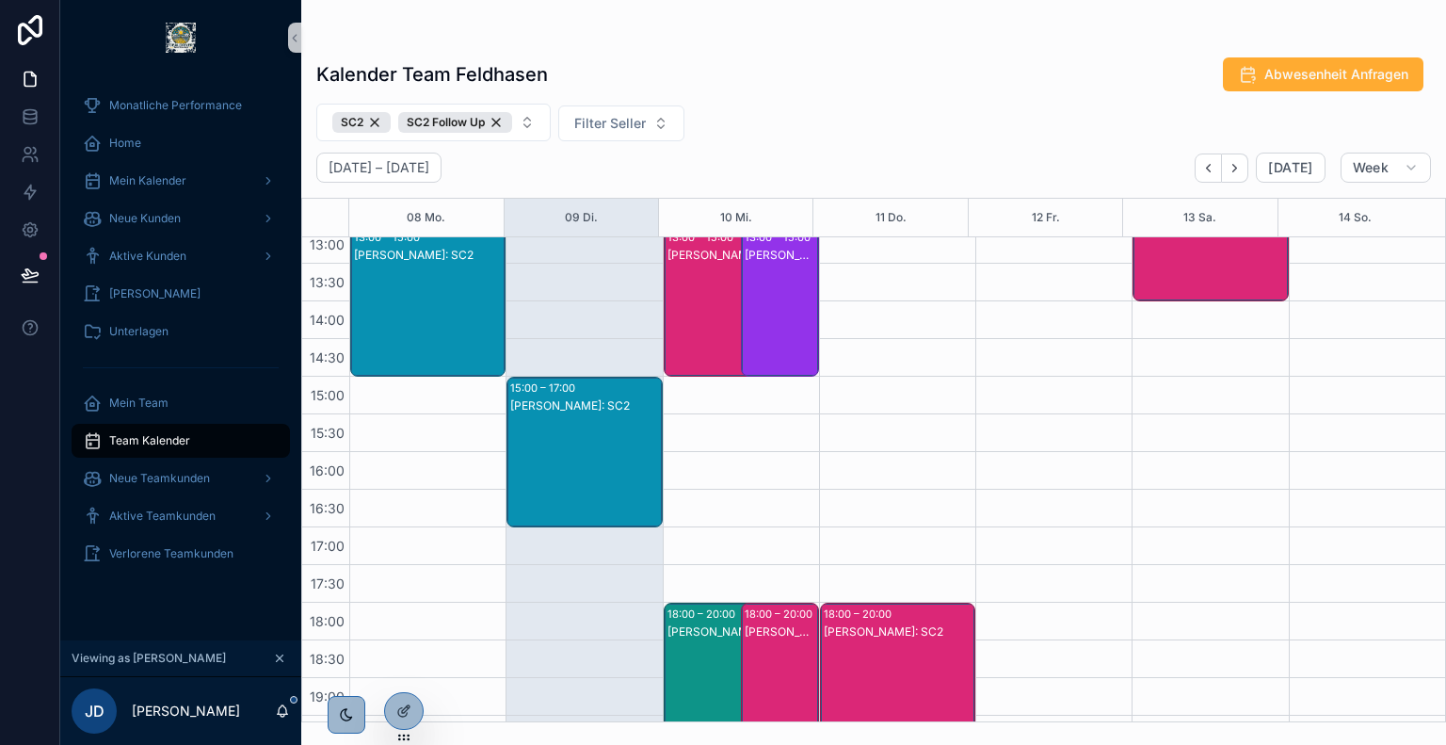
click at [588, 391] on div "15:00 – 17:00 [PERSON_NAME]: SC2" at bounding box center [583, 452] width 153 height 149
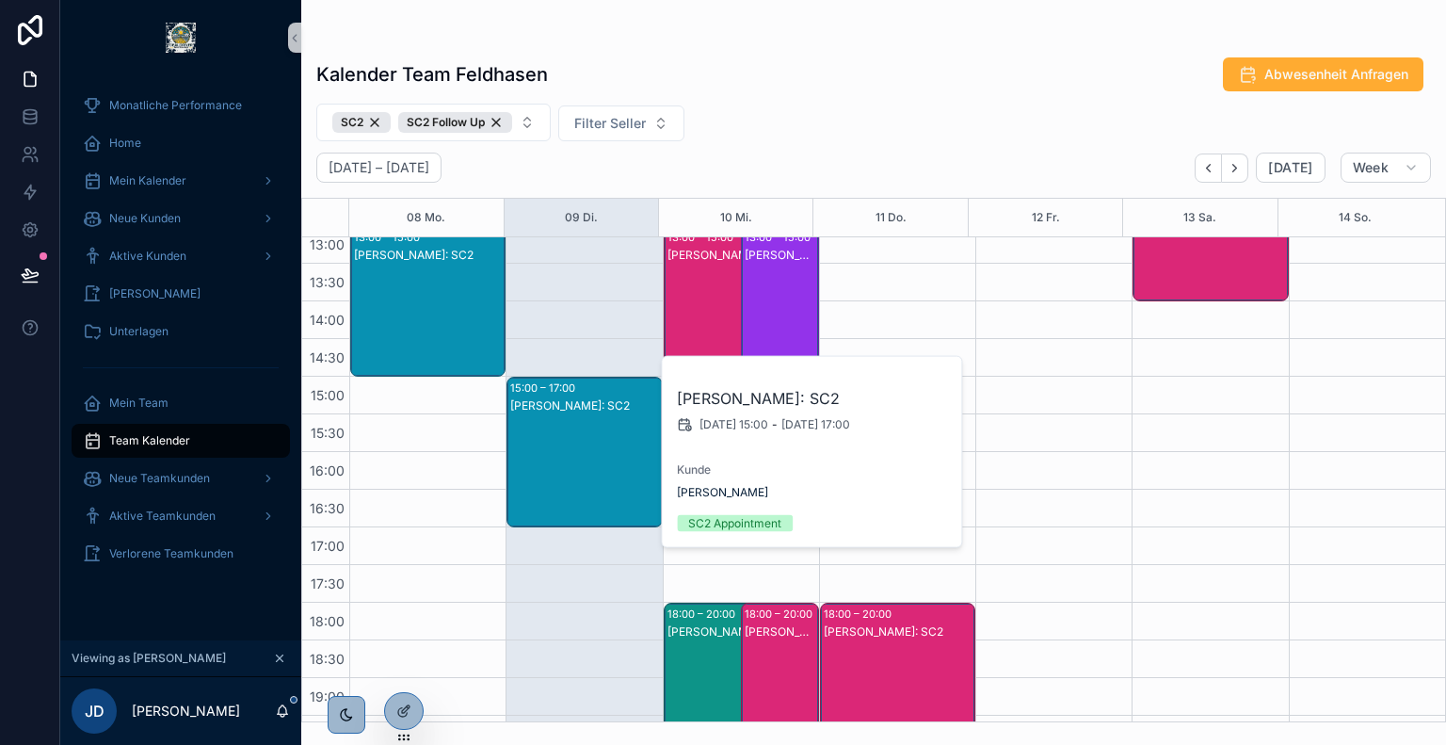
click at [712, 97] on div "Kalender Team Feldhasen Abwesenheit Anfragen SC2 SC2 Follow Up Filter Seller [D…" at bounding box center [873, 383] width 1145 height 677
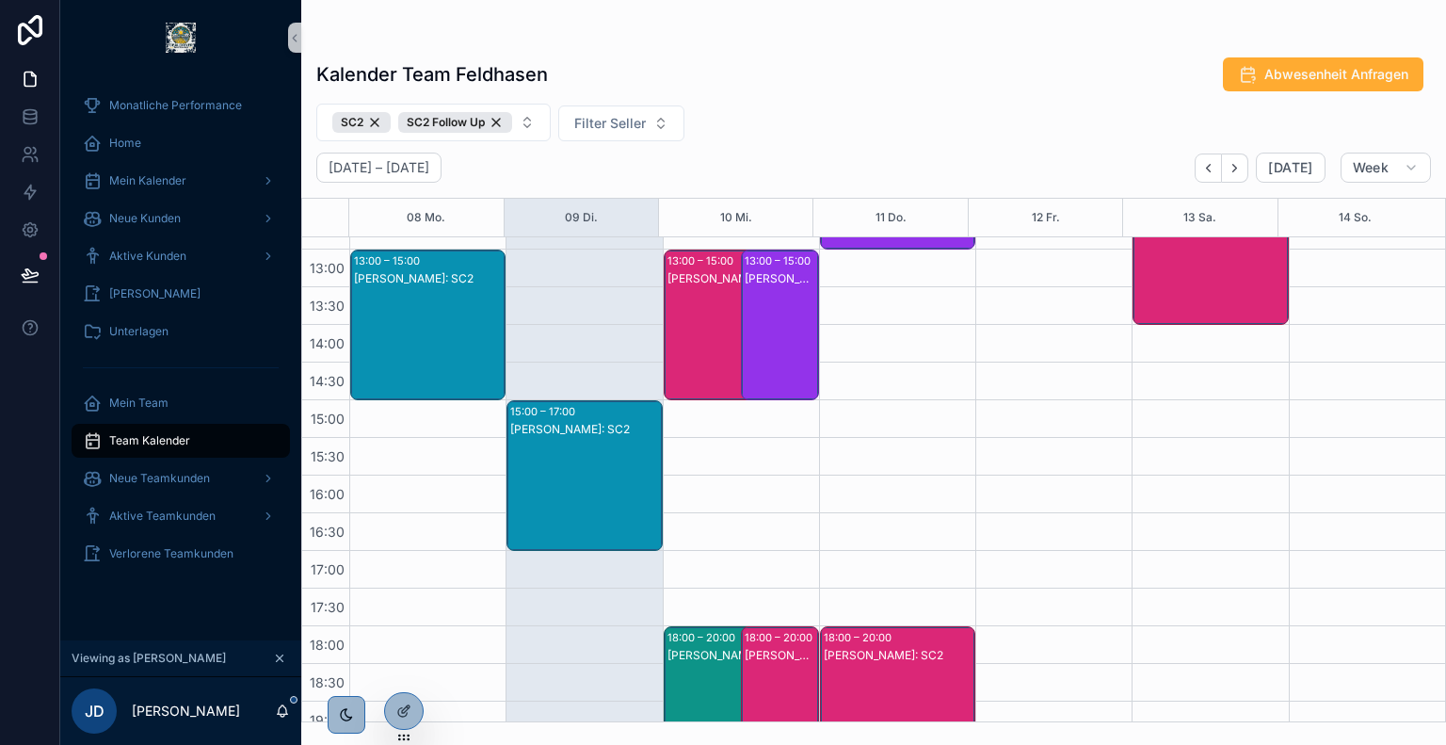
scroll to position [516, 0]
